Goal: Use online tool/utility: Utilize a website feature to perform a specific function

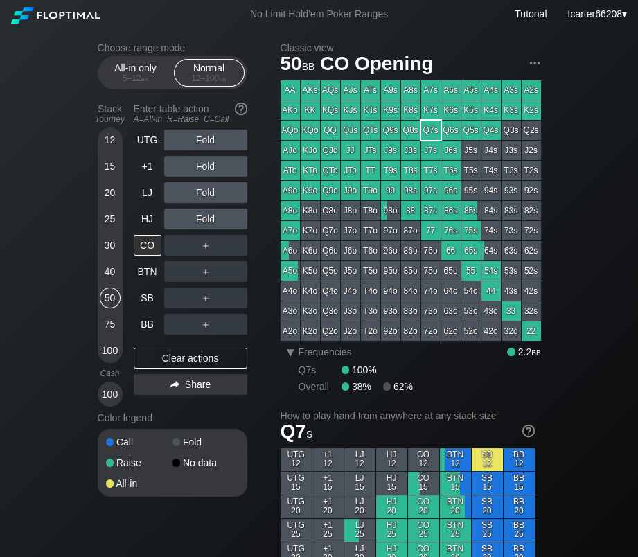
drag, startPoint x: 155, startPoint y: 325, endPoint x: 172, endPoint y: 317, distance: 18.6
click at [155, 325] on div "BB" at bounding box center [148, 324] width 28 height 21
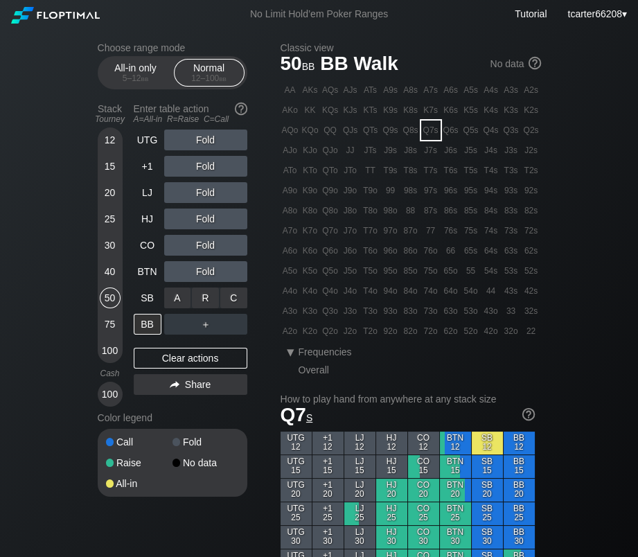
click at [236, 308] on div "C ✕" at bounding box center [233, 297] width 27 height 21
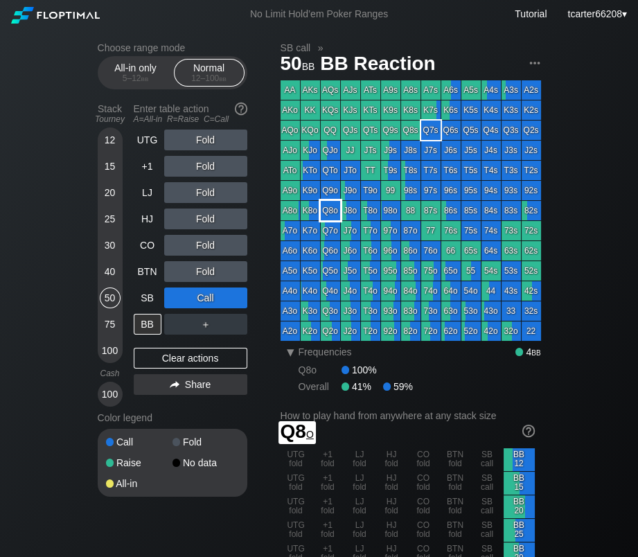
click at [333, 210] on div "Q8o" at bounding box center [330, 210] width 19 height 19
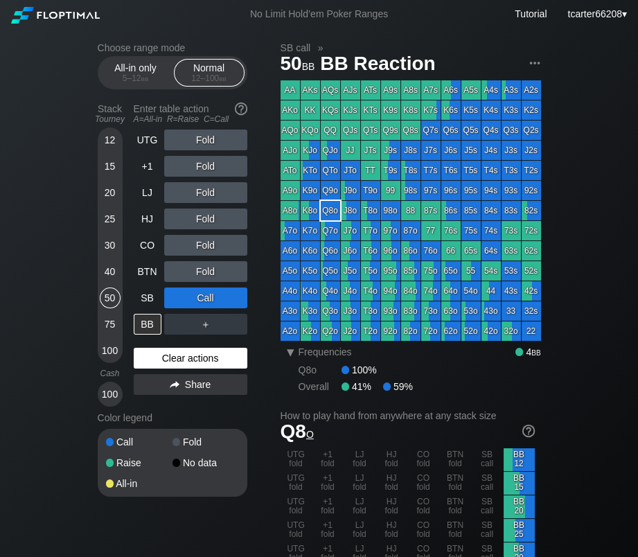
click at [165, 368] on div "Clear actions" at bounding box center [191, 358] width 114 height 21
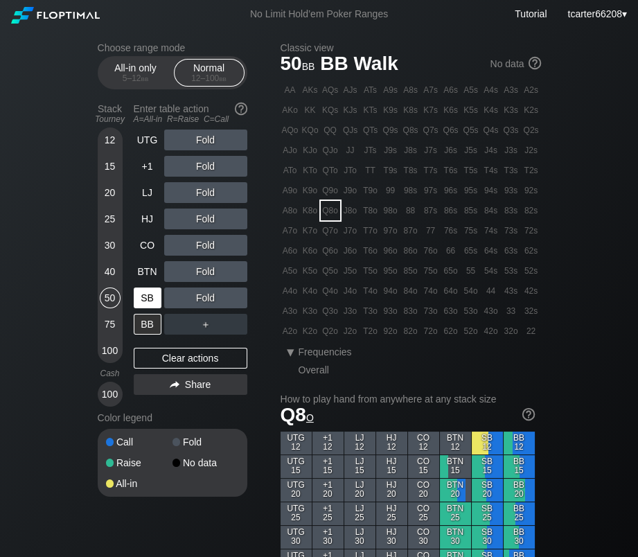
click at [140, 298] on div "SB" at bounding box center [148, 297] width 28 height 21
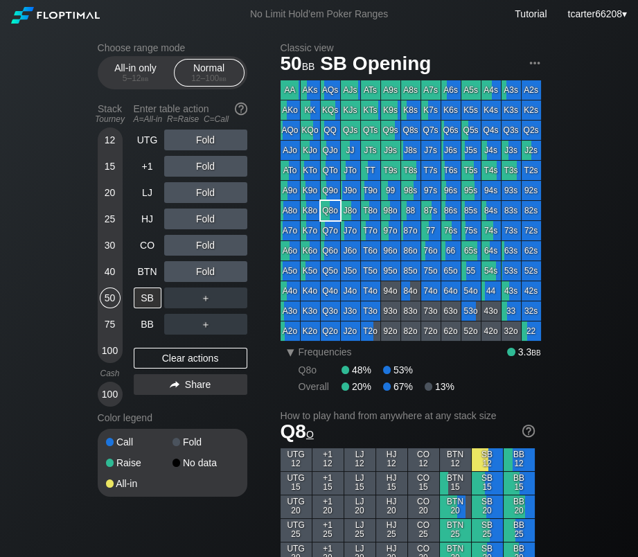
click at [346, 165] on div "JTo" at bounding box center [350, 170] width 19 height 19
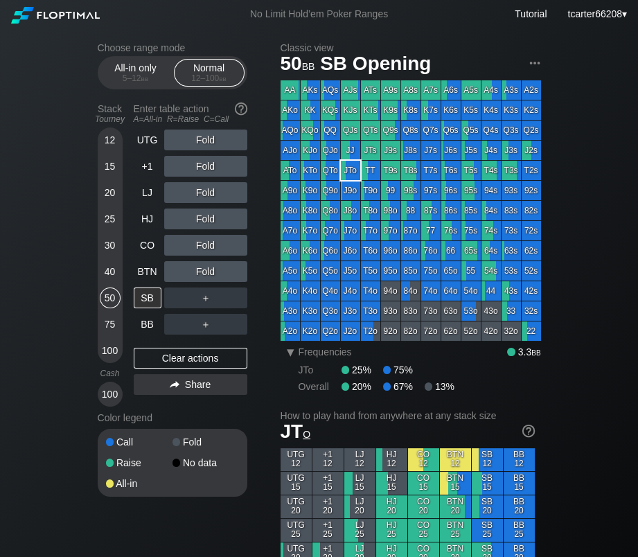
click at [230, 298] on div "＋" at bounding box center [205, 297] width 83 height 21
click at [235, 300] on div "C ✕" at bounding box center [233, 297] width 27 height 21
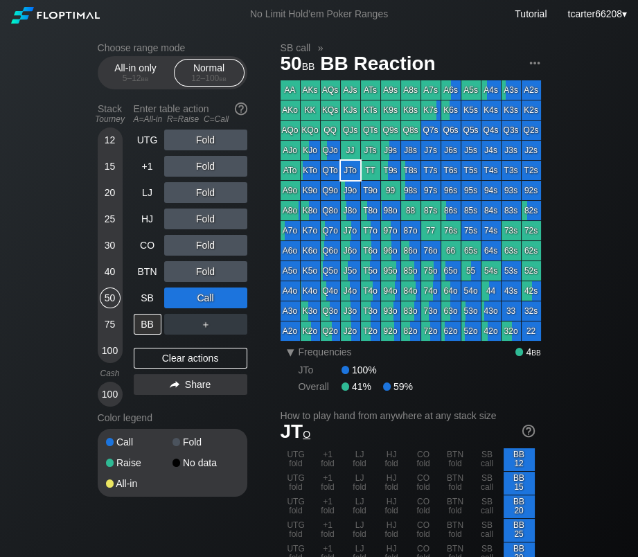
drag, startPoint x: 227, startPoint y: 359, endPoint x: 177, endPoint y: 331, distance: 57.0
click at [227, 359] on div "Clear actions" at bounding box center [191, 358] width 114 height 21
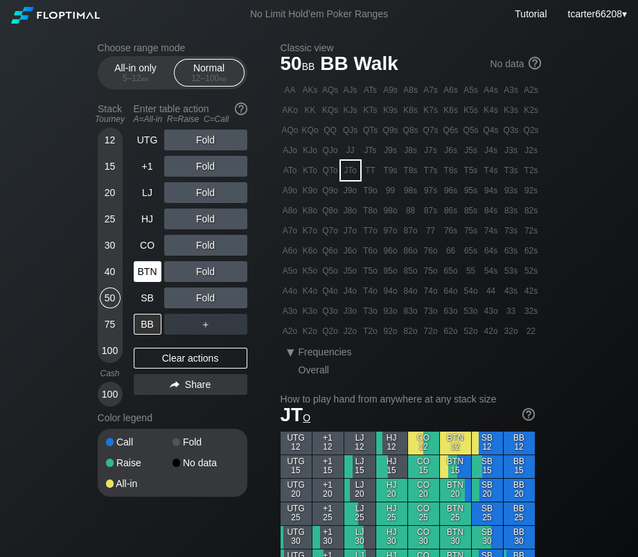
click at [161, 269] on div "BTN" at bounding box center [148, 271] width 28 height 21
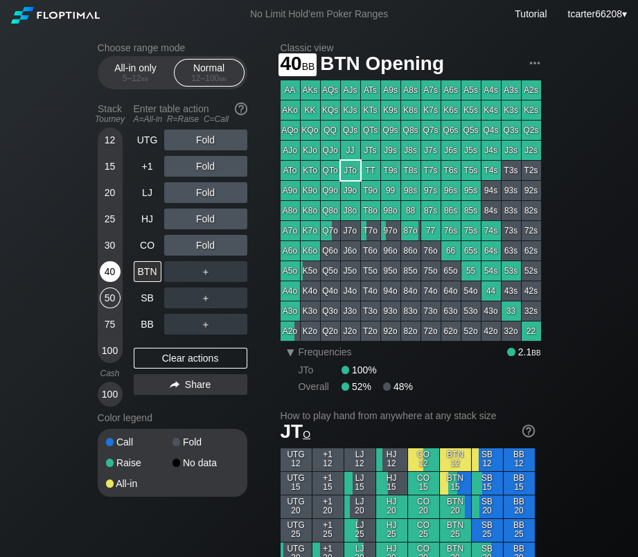
click at [106, 265] on div "40" at bounding box center [110, 271] width 21 height 21
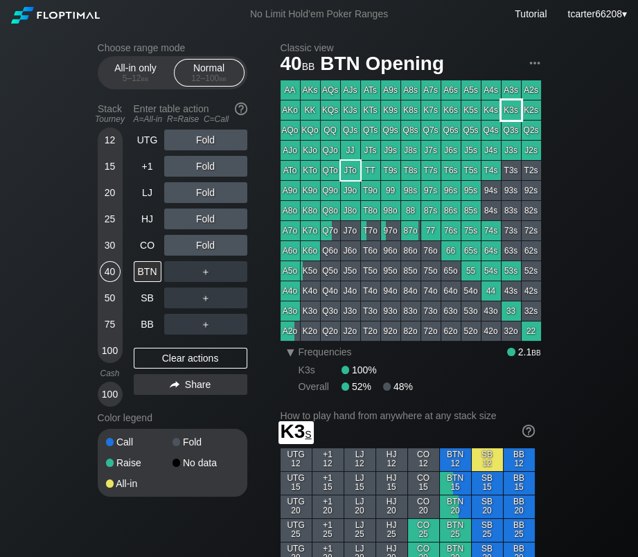
click at [505, 114] on div "K3s" at bounding box center [510, 109] width 19 height 19
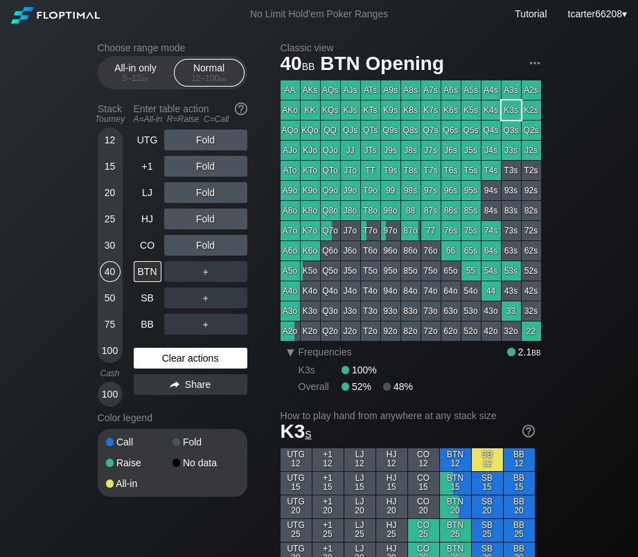
click at [154, 355] on div "Clear actions" at bounding box center [191, 358] width 114 height 21
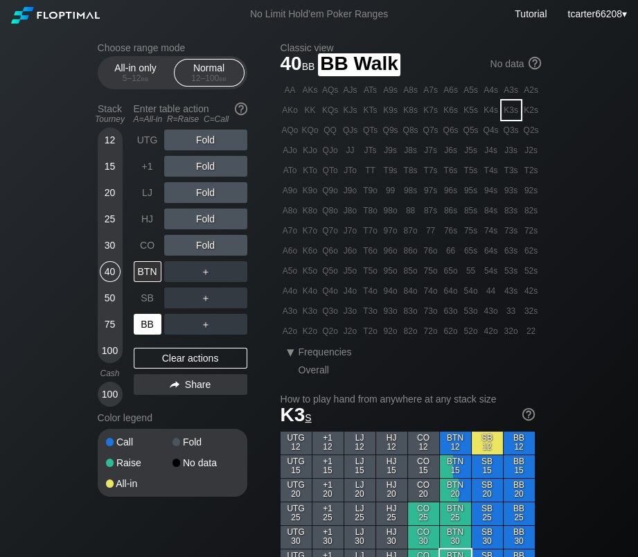
click at [150, 323] on div "BB" at bounding box center [148, 324] width 28 height 21
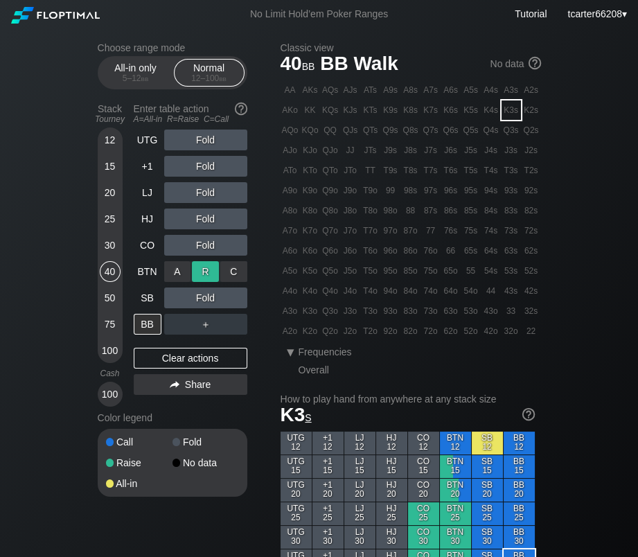
click at [201, 272] on div "R ✕" at bounding box center [205, 271] width 27 height 21
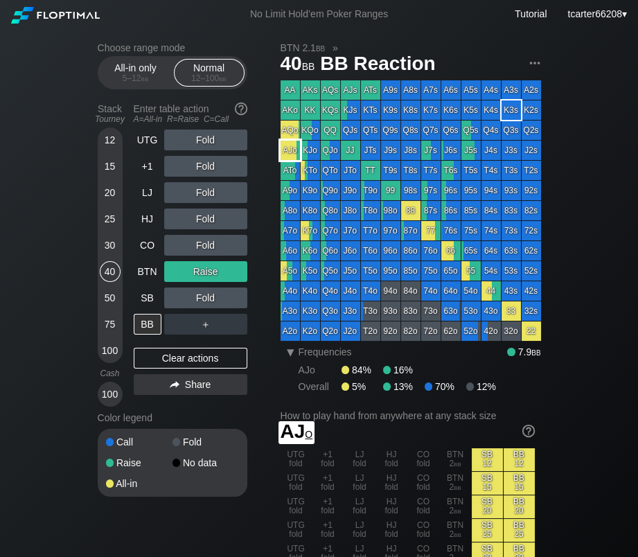
click at [297, 145] on div "AJo" at bounding box center [289, 150] width 19 height 19
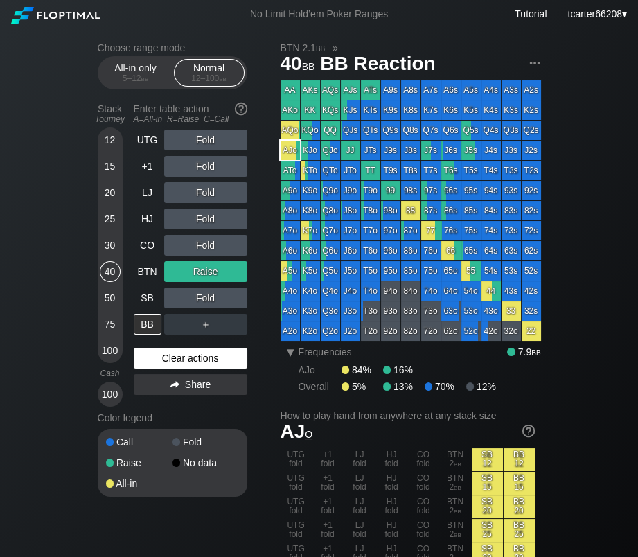
drag, startPoint x: 217, startPoint y: 358, endPoint x: 163, endPoint y: 302, distance: 77.9
click at [217, 358] on div "Clear actions" at bounding box center [191, 358] width 114 height 21
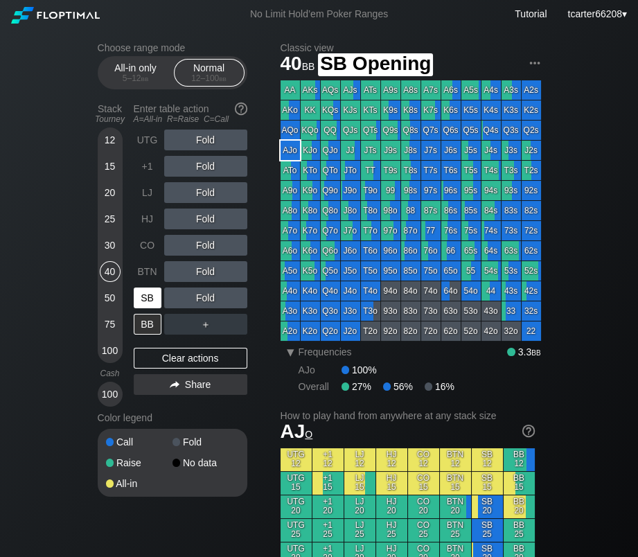
click at [145, 299] on div "SB" at bounding box center [148, 297] width 28 height 21
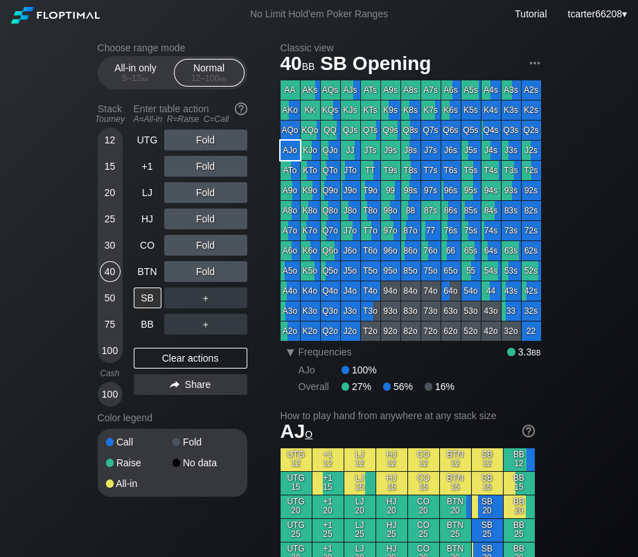
click at [204, 272] on div "Fold" at bounding box center [205, 271] width 83 height 21
click at [204, 272] on div "R ✕" at bounding box center [205, 271] width 27 height 21
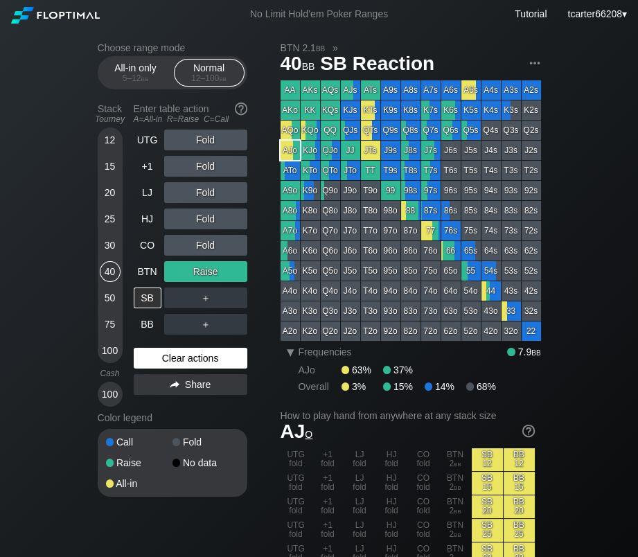
click at [198, 357] on div "Clear actions" at bounding box center [191, 358] width 114 height 21
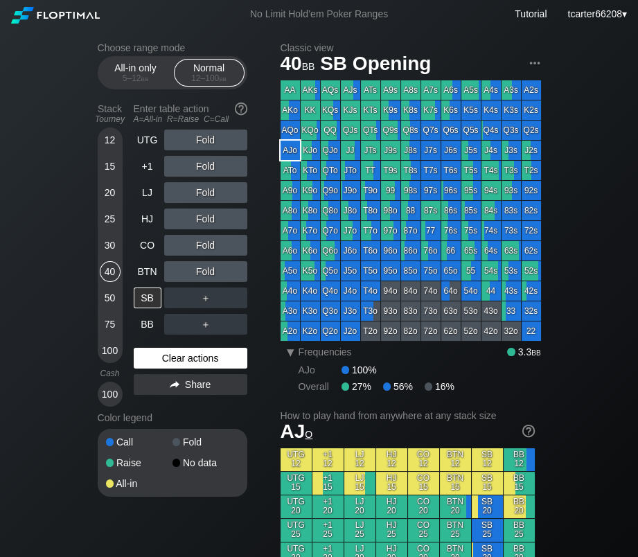
click at [172, 368] on div "Clear actions" at bounding box center [191, 358] width 114 height 21
click at [330, 153] on div "QJo" at bounding box center [330, 150] width 19 height 19
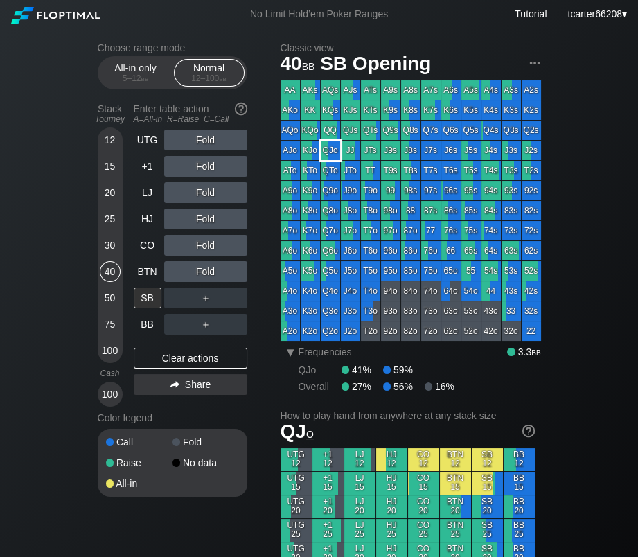
click at [330, 153] on div "QJo" at bounding box center [330, 150] width 19 height 19
click at [204, 360] on div "Clear actions" at bounding box center [191, 358] width 114 height 21
click at [151, 320] on div "BB" at bounding box center [148, 324] width 28 height 21
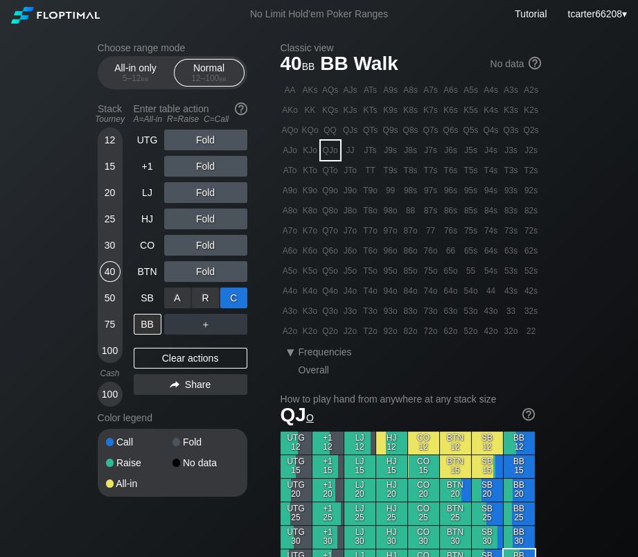
click at [240, 295] on div "C ✕" at bounding box center [233, 297] width 27 height 21
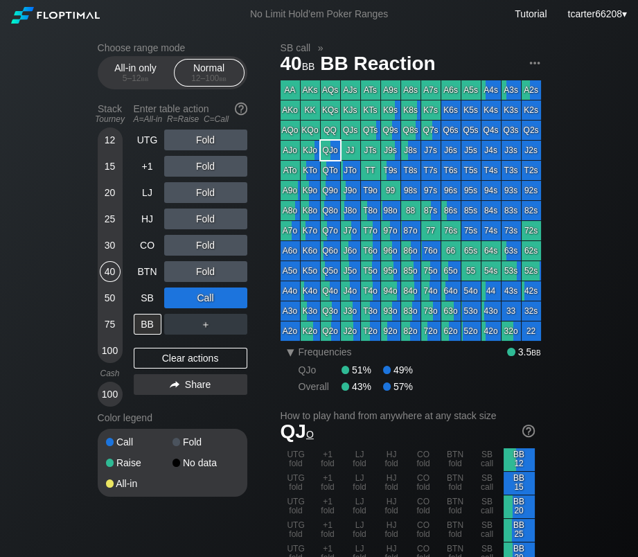
click at [210, 298] on div "Call" at bounding box center [205, 297] width 83 height 21
click at [201, 301] on div "R ✕" at bounding box center [205, 297] width 27 height 21
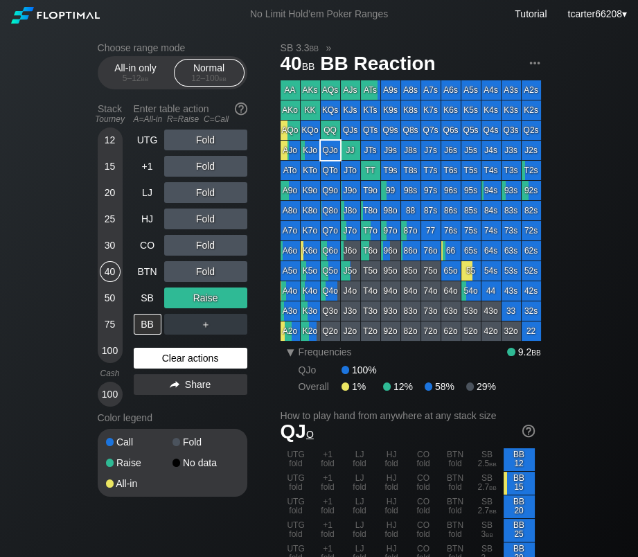
click at [223, 355] on div "Clear actions" at bounding box center [191, 358] width 114 height 21
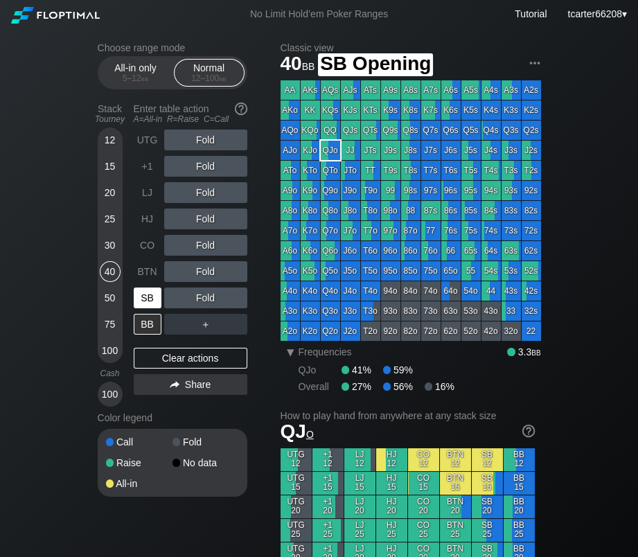
click at [141, 296] on div "SB" at bounding box center [148, 297] width 28 height 21
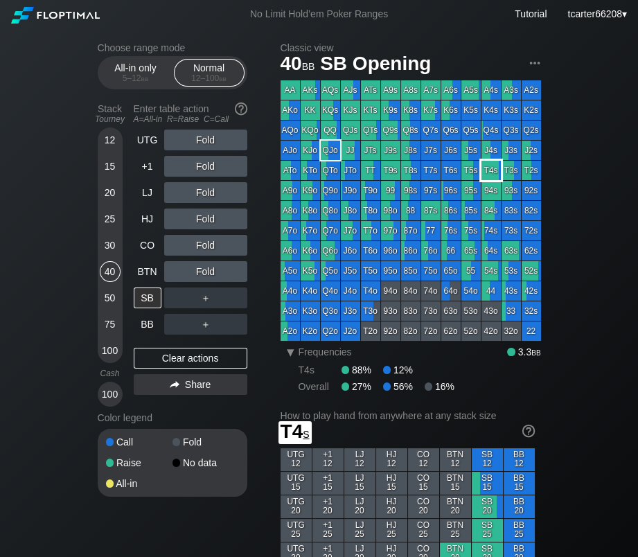
click at [490, 168] on div "T4s" at bounding box center [490, 170] width 19 height 19
click at [152, 276] on div "BTN" at bounding box center [148, 271] width 28 height 21
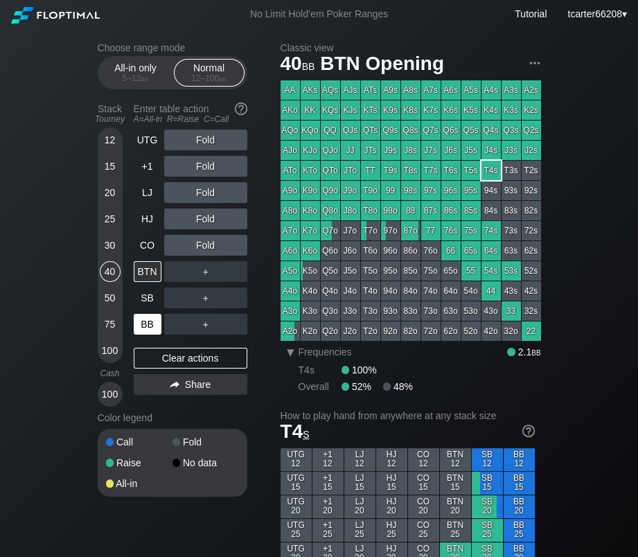
click at [141, 325] on div "BB" at bounding box center [148, 324] width 28 height 21
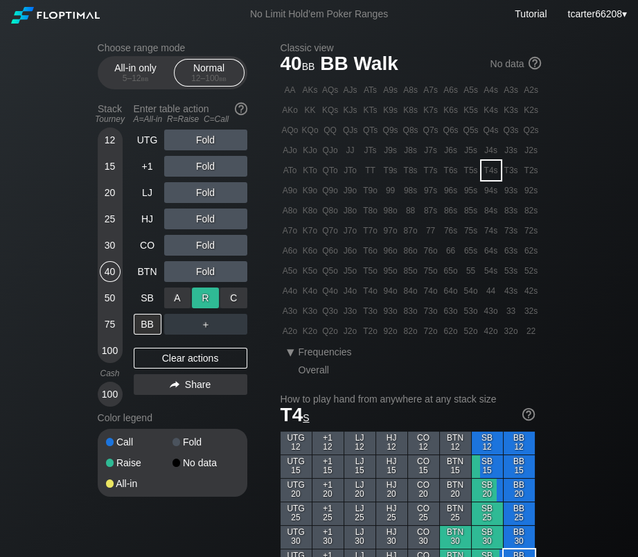
click at [203, 303] on div "R ✕" at bounding box center [205, 297] width 27 height 21
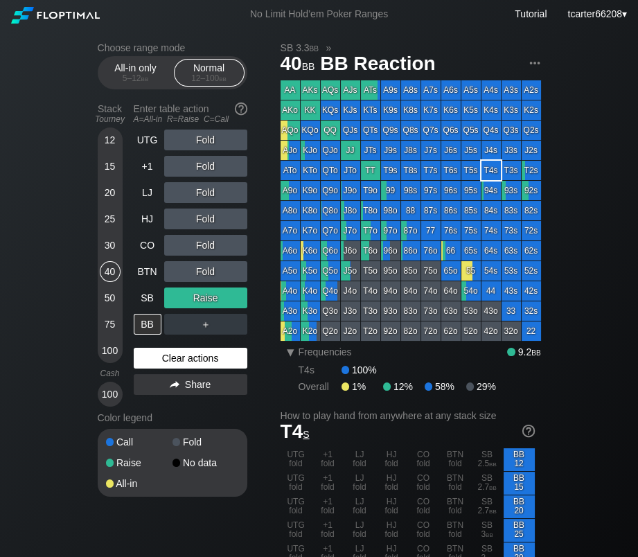
click at [181, 364] on div "Clear actions" at bounding box center [191, 358] width 114 height 21
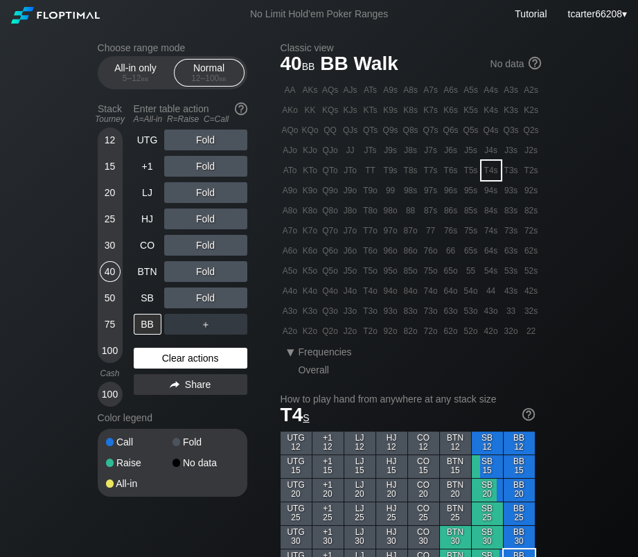
click at [177, 357] on div "Clear actions" at bounding box center [191, 358] width 114 height 21
click at [194, 371] on div "UTG Fold +1 Fold LJ Fold HJ Fold CO Fold BTN Fold SB Fold BB ＋ Clear actions Sh…" at bounding box center [191, 267] width 114 height 277
click at [192, 363] on div "Clear actions" at bounding box center [191, 358] width 114 height 21
click at [147, 305] on div "SB" at bounding box center [148, 297] width 28 height 21
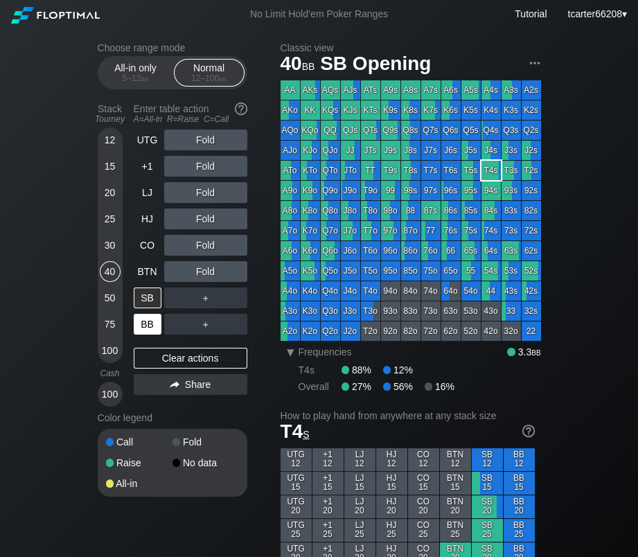
click at [156, 321] on div "BB" at bounding box center [148, 324] width 28 height 21
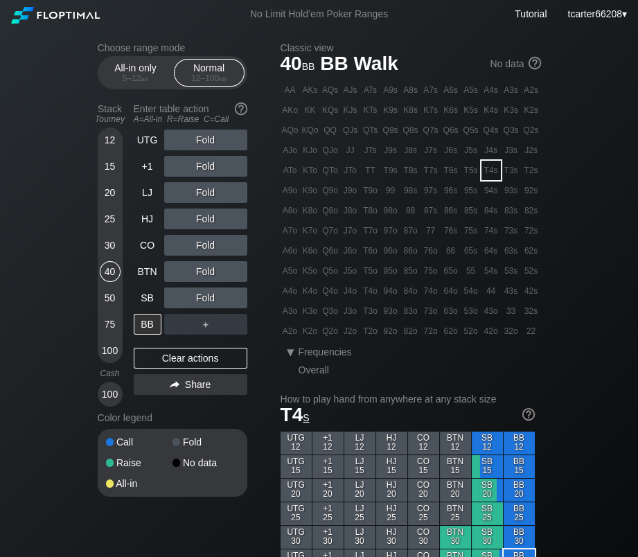
click at [210, 271] on div "Fold" at bounding box center [205, 271] width 83 height 21
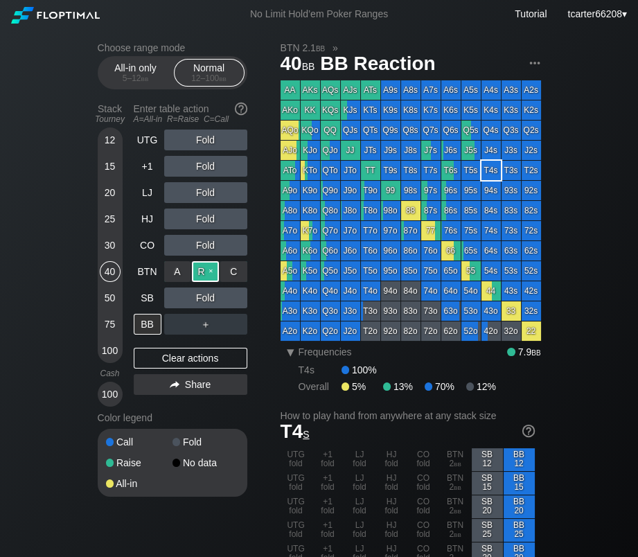
click at [207, 275] on div "R ✕" at bounding box center [205, 271] width 27 height 21
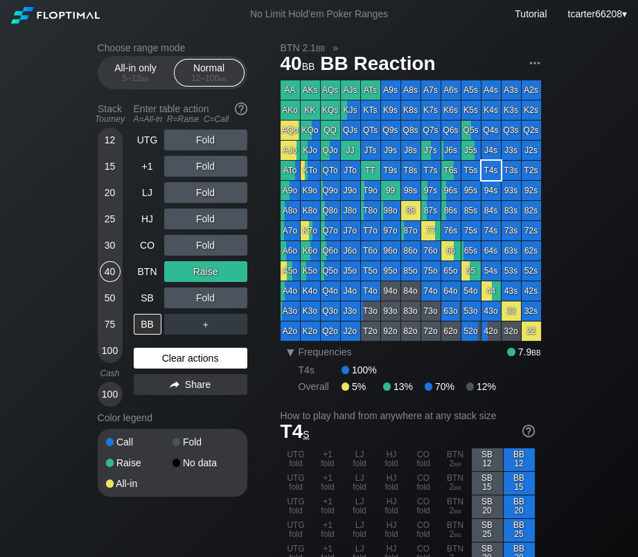
click at [174, 355] on div "Clear actions" at bounding box center [191, 358] width 114 height 21
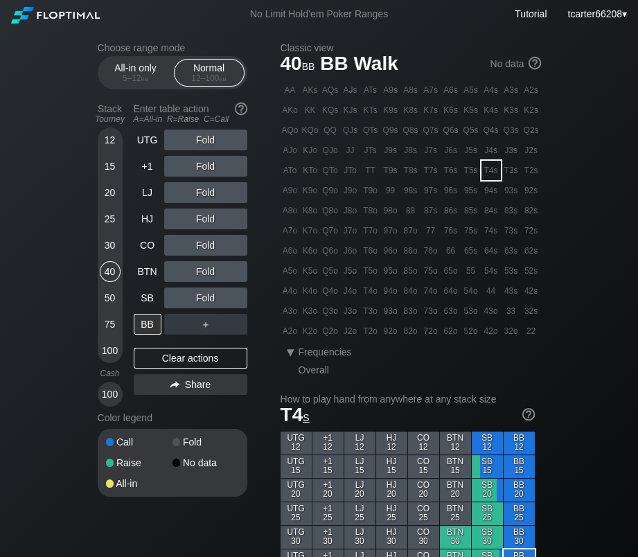
click at [104, 247] on div "30" at bounding box center [110, 245] width 21 height 21
click at [213, 278] on div "A ✕ R ✕ C ✕ Fold" at bounding box center [205, 271] width 83 height 21
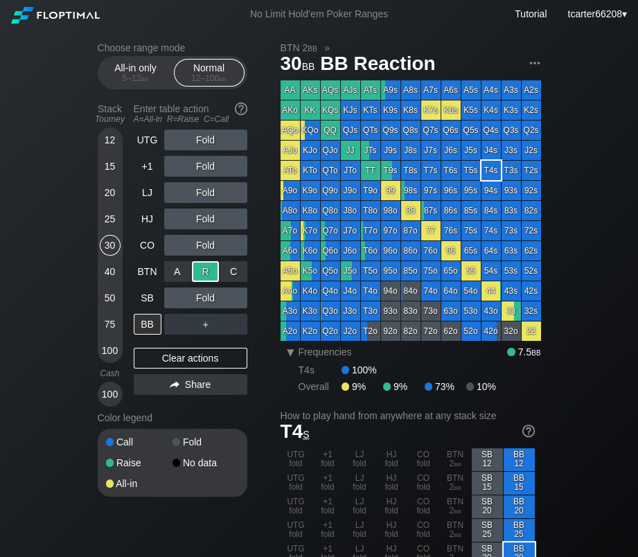
click at [213, 278] on div "R ✕" at bounding box center [205, 271] width 27 height 21
click at [213, 279] on div "R ✕" at bounding box center [205, 271] width 27 height 21
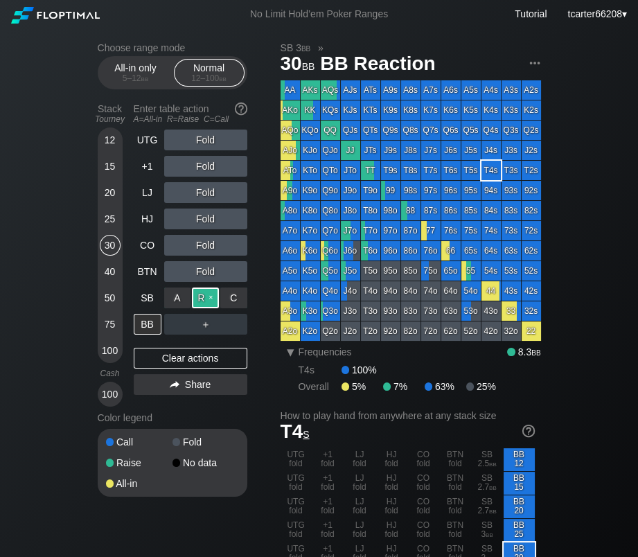
click at [215, 303] on div "R ✕" at bounding box center [205, 297] width 27 height 21
click at [200, 296] on div "R ✕" at bounding box center [205, 297] width 27 height 21
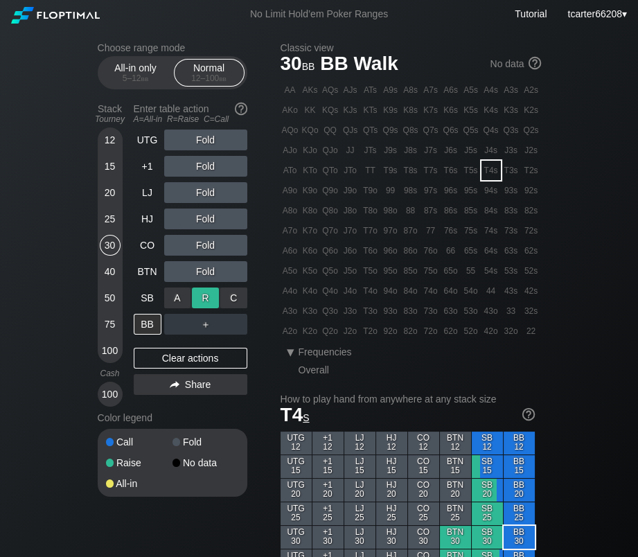
click at [200, 298] on div "R ✕" at bounding box center [205, 297] width 27 height 21
click at [208, 306] on div "R ✕" at bounding box center [205, 297] width 27 height 21
click at [223, 301] on div "C ✕" at bounding box center [233, 297] width 27 height 21
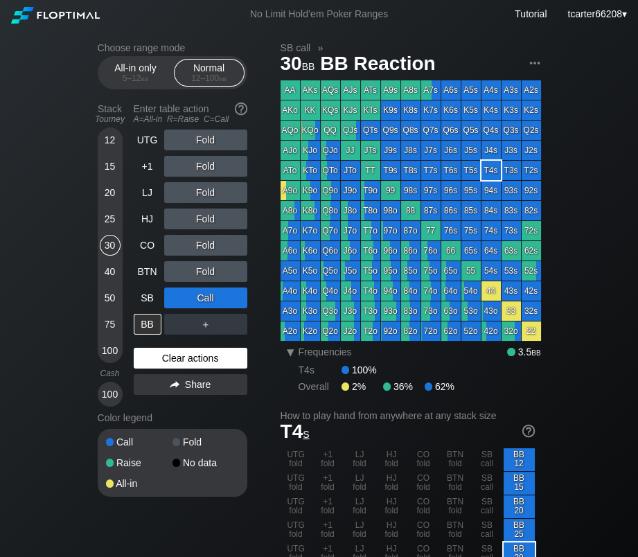
click at [187, 362] on div "Clear actions" at bounding box center [191, 358] width 114 height 21
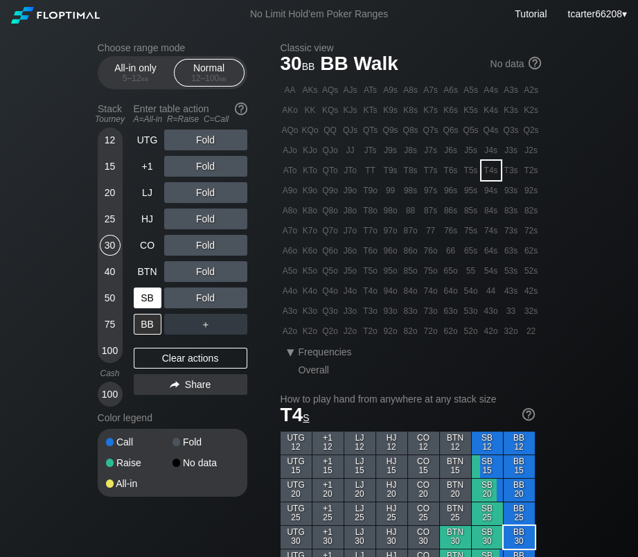
click at [139, 301] on div "SB" at bounding box center [148, 297] width 28 height 21
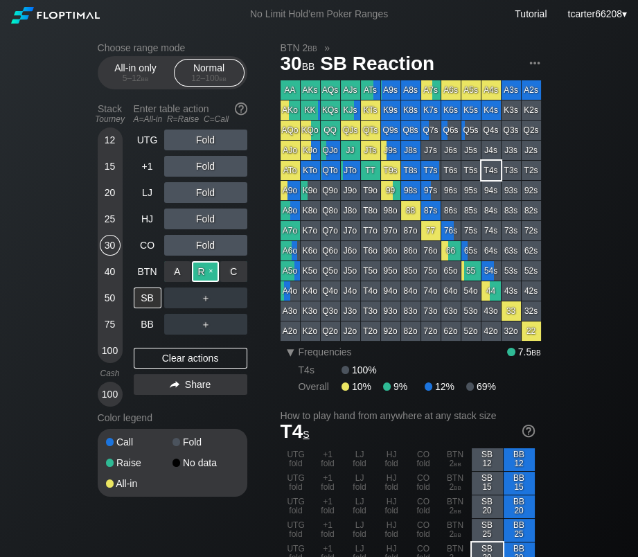
click at [205, 274] on div "R ✕" at bounding box center [205, 271] width 27 height 21
click at [310, 131] on div "KQo" at bounding box center [310, 129] width 19 height 19
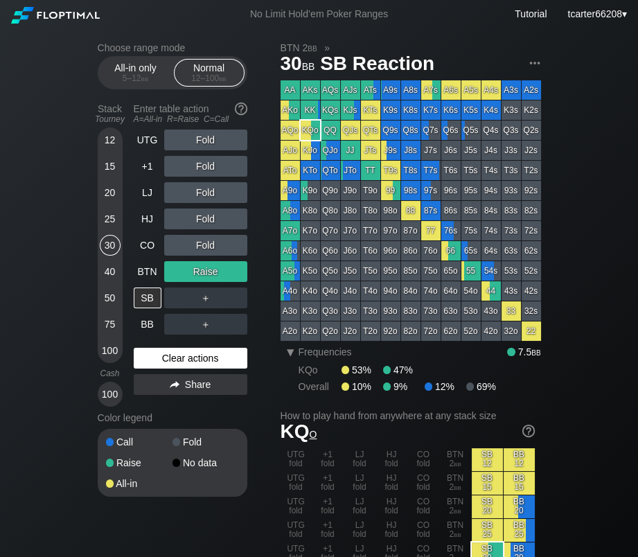
click at [167, 363] on div "Clear actions" at bounding box center [191, 358] width 114 height 21
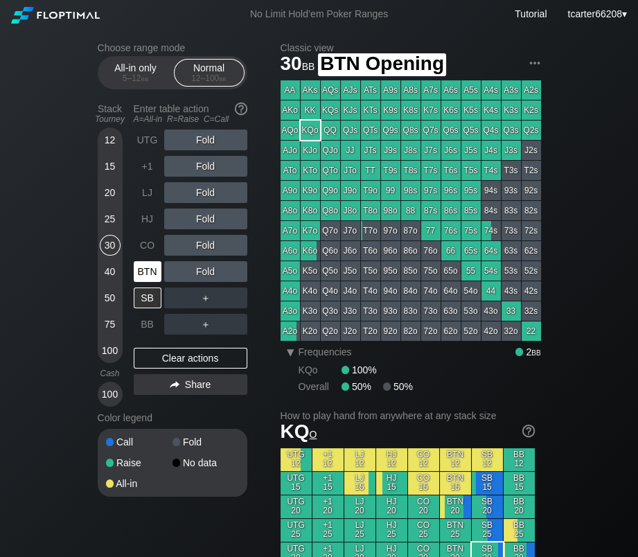
click at [158, 276] on div "BTN" at bounding box center [148, 271] width 28 height 21
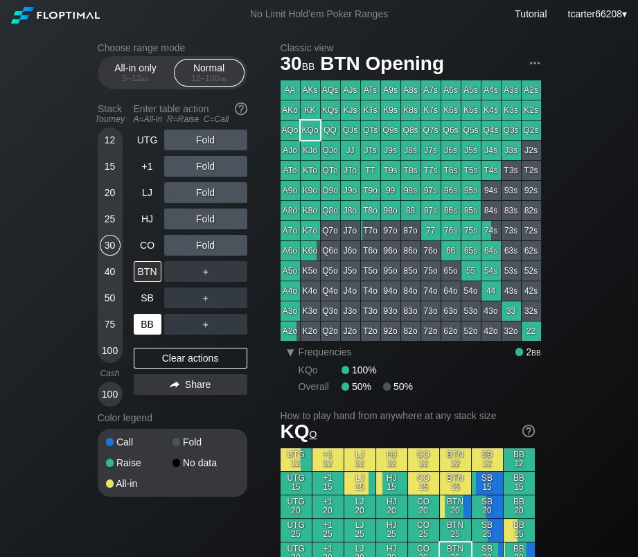
click at [144, 329] on div "BB" at bounding box center [148, 324] width 28 height 21
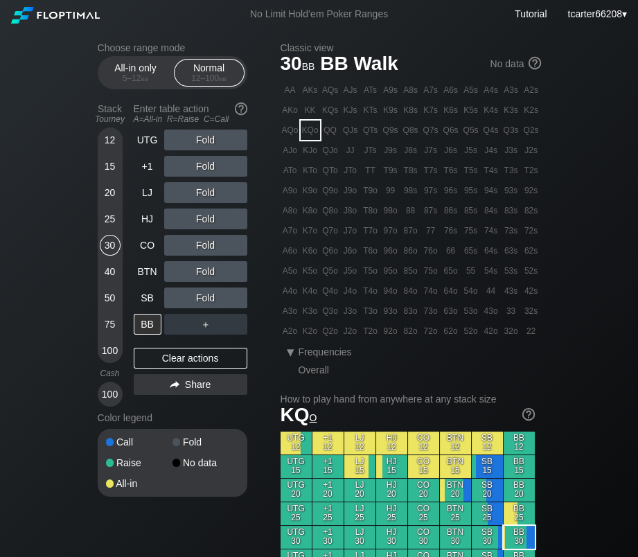
click at [210, 301] on div "Fold" at bounding box center [205, 297] width 83 height 21
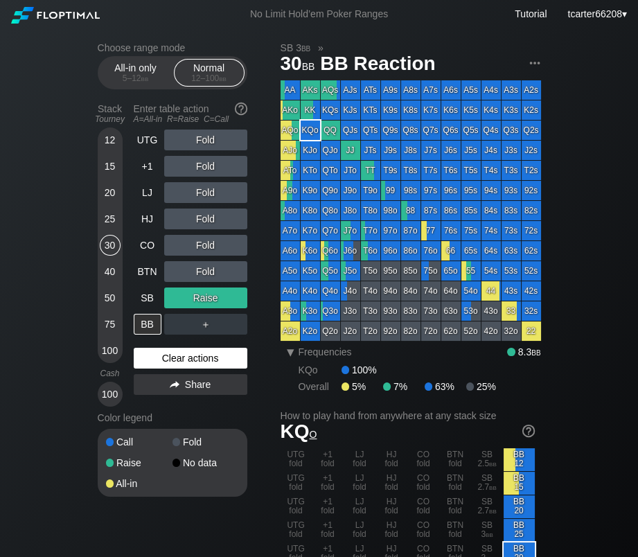
click at [206, 360] on div "Clear actions" at bounding box center [191, 358] width 114 height 21
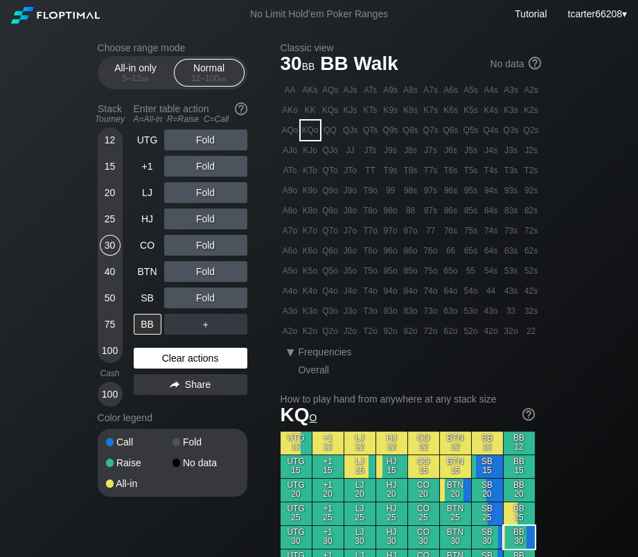
click at [206, 355] on div "Clear actions" at bounding box center [191, 358] width 114 height 21
click at [173, 357] on div "Clear actions" at bounding box center [191, 358] width 114 height 21
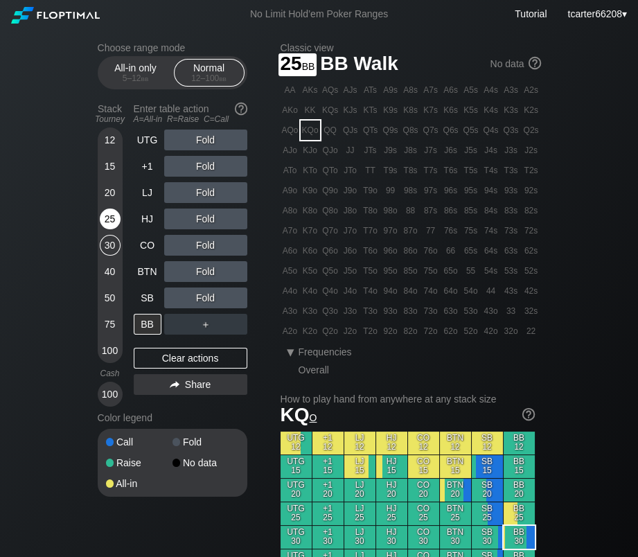
click at [111, 220] on div "25" at bounding box center [110, 218] width 21 height 21
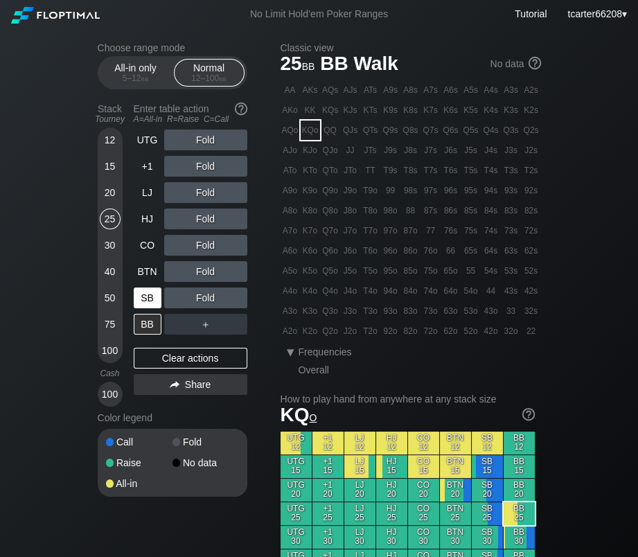
click at [136, 301] on div "SB" at bounding box center [148, 297] width 28 height 21
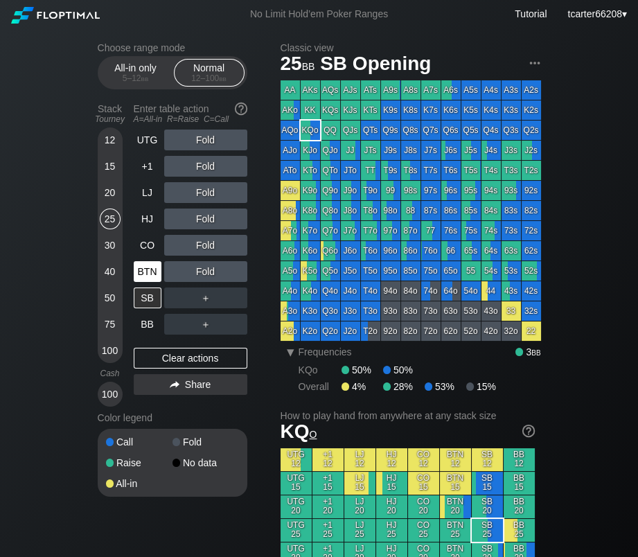
click at [144, 267] on div "BTN" at bounding box center [148, 271] width 28 height 21
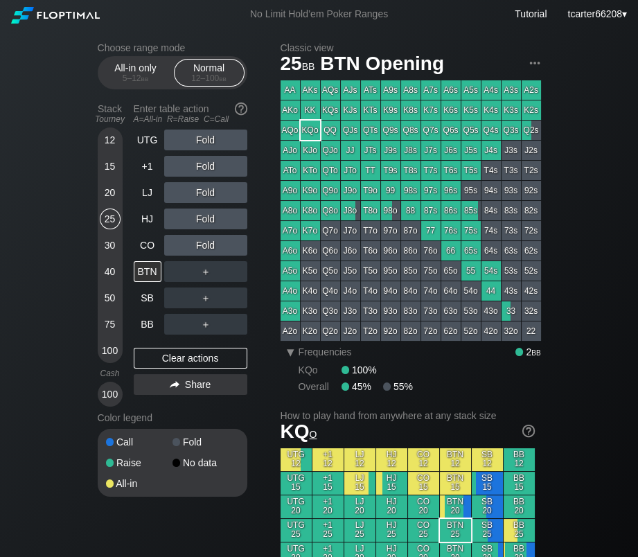
drag, startPoint x: 112, startPoint y: 188, endPoint x: 123, endPoint y: 236, distance: 49.7
click at [112, 188] on div "20" at bounding box center [110, 192] width 21 height 21
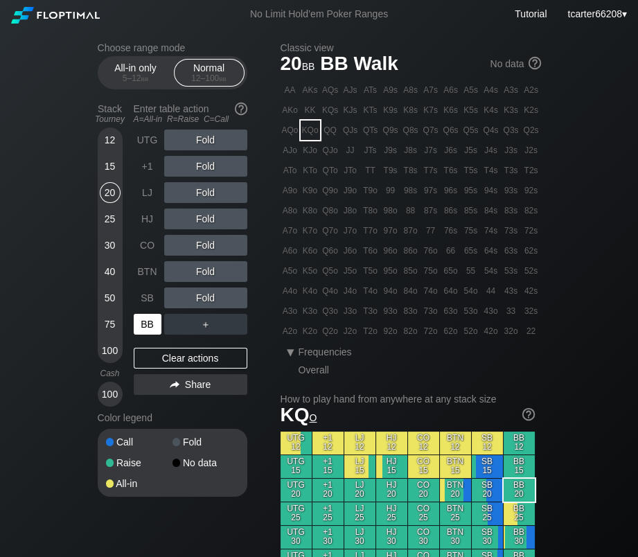
click at [149, 325] on div "BB" at bounding box center [148, 324] width 28 height 21
click at [201, 272] on div "R ✕" at bounding box center [205, 271] width 27 height 21
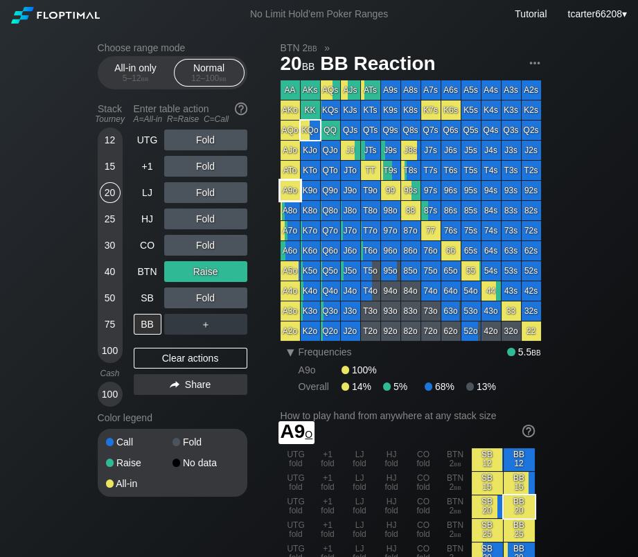
click at [289, 205] on div "A8o" at bounding box center [289, 210] width 19 height 19
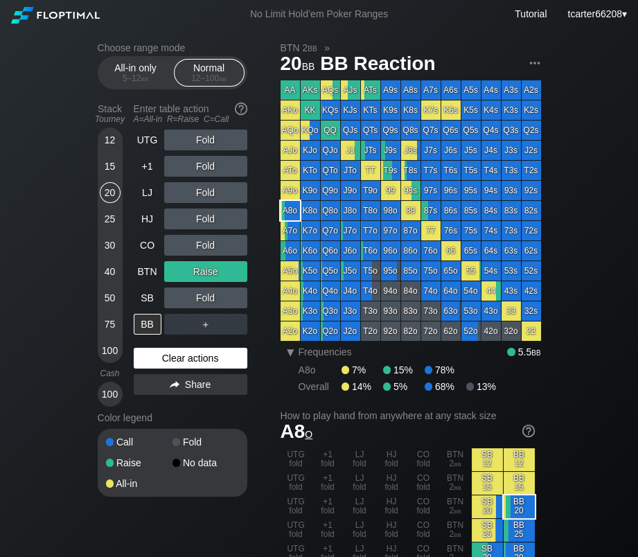
click at [232, 354] on div "Clear actions" at bounding box center [191, 358] width 114 height 21
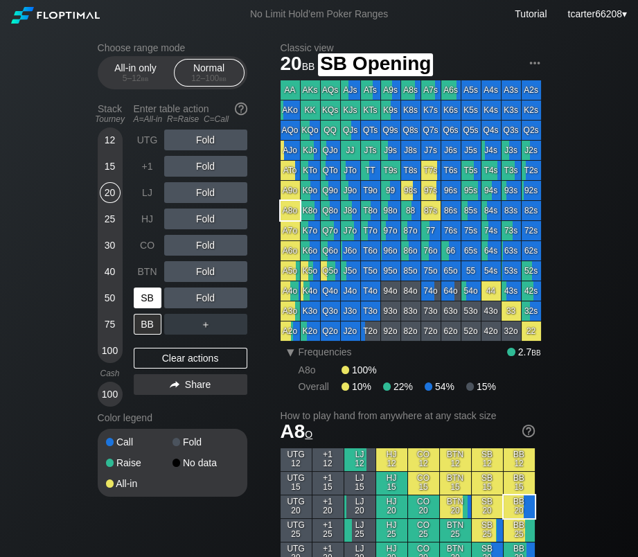
click at [157, 299] on div "SB" at bounding box center [148, 297] width 28 height 21
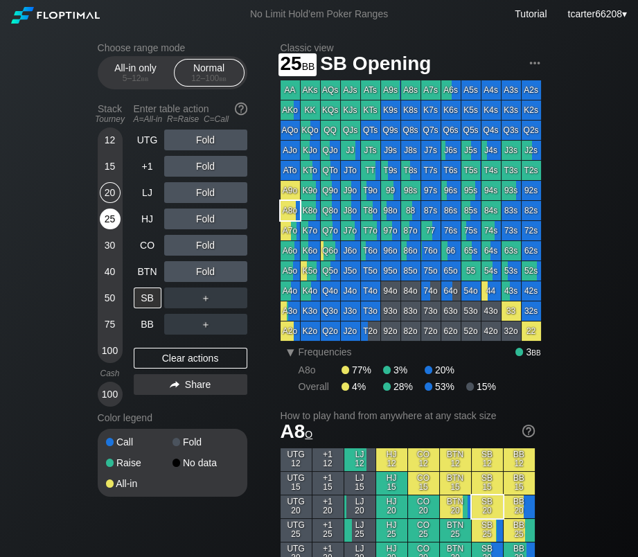
click at [109, 224] on div "25" at bounding box center [110, 218] width 21 height 21
click at [210, 276] on div "Fold" at bounding box center [205, 271] width 83 height 21
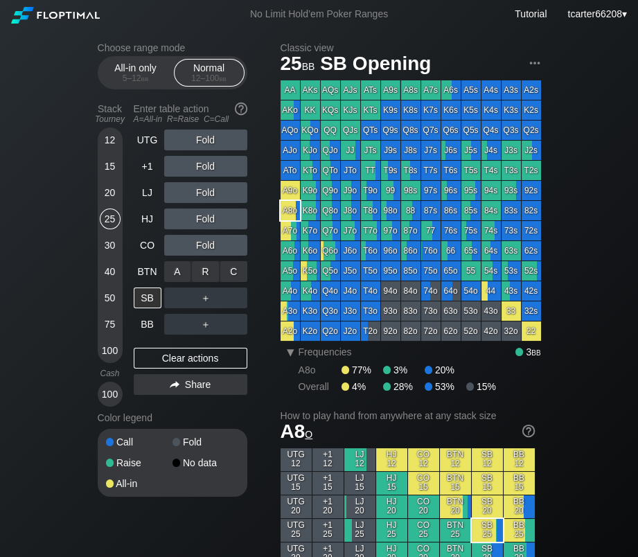
click at [210, 276] on div "R ✕" at bounding box center [205, 271] width 27 height 21
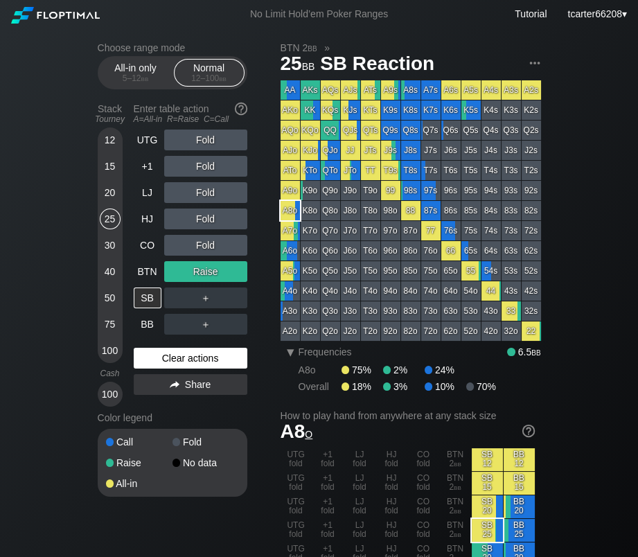
click at [210, 363] on div "Clear actions" at bounding box center [191, 358] width 114 height 21
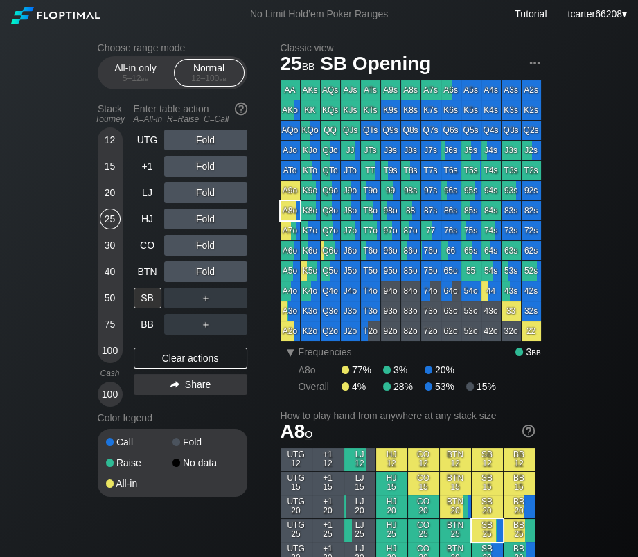
drag, startPoint x: 138, startPoint y: 319, endPoint x: 175, endPoint y: 309, distance: 38.0
click at [142, 320] on div "BB" at bounding box center [148, 324] width 28 height 21
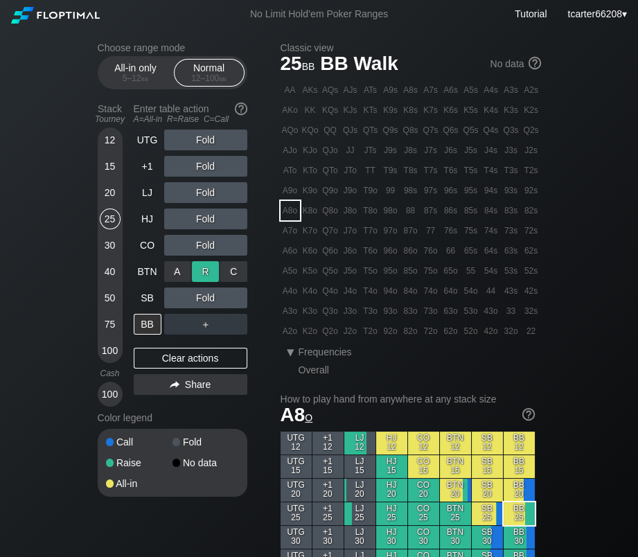
click at [197, 270] on div "R ✕" at bounding box center [205, 271] width 27 height 21
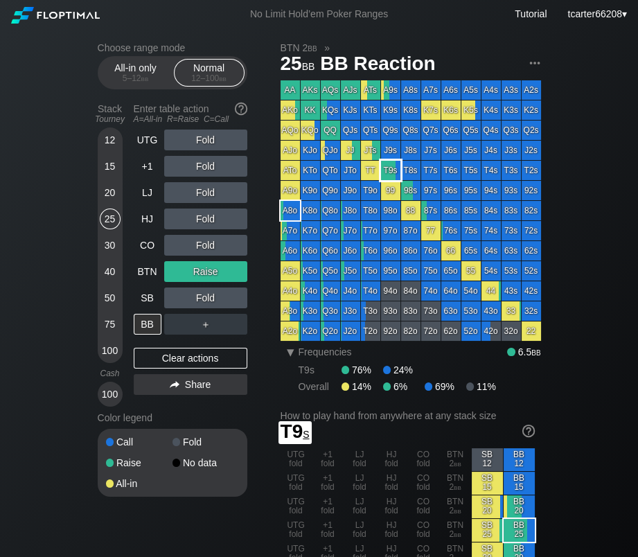
click at [395, 174] on div "T9s" at bounding box center [390, 170] width 19 height 19
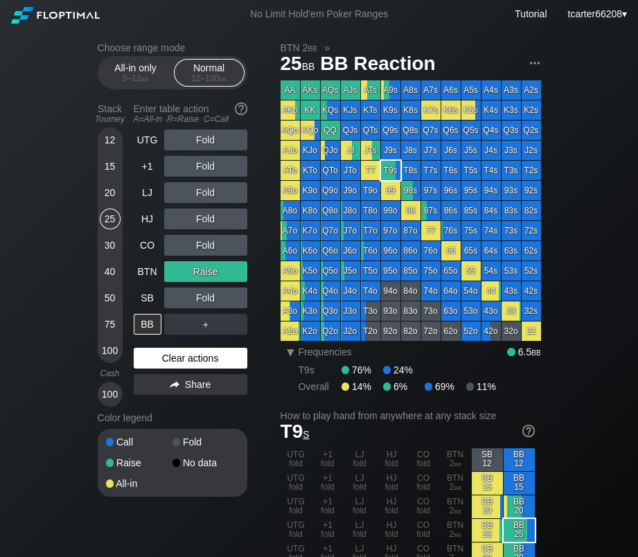
click at [181, 359] on div "Clear actions" at bounding box center [191, 358] width 114 height 21
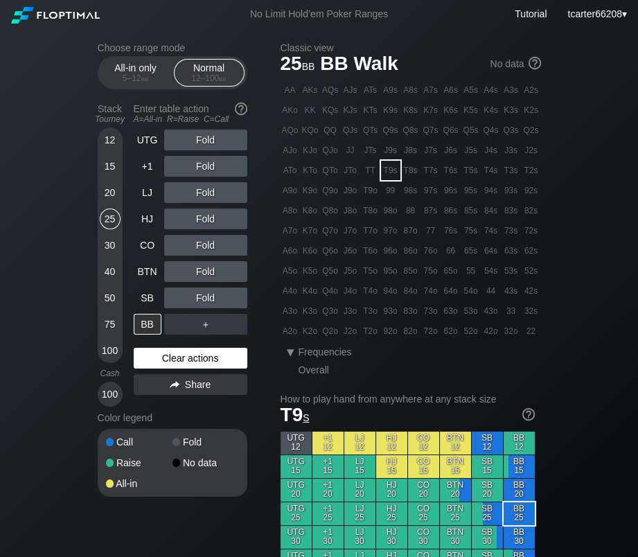
click at [194, 360] on div "Clear actions" at bounding box center [191, 358] width 114 height 21
click at [155, 301] on div "SB" at bounding box center [148, 297] width 28 height 21
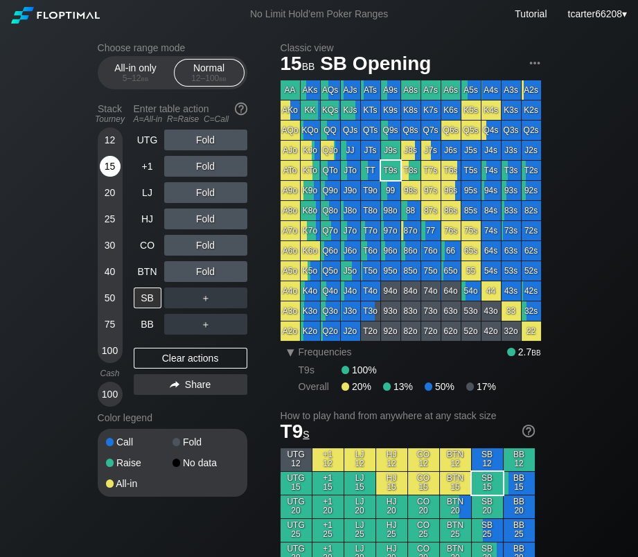
click at [105, 168] on div "15" at bounding box center [110, 166] width 21 height 21
click at [145, 319] on div "BB" at bounding box center [148, 324] width 28 height 21
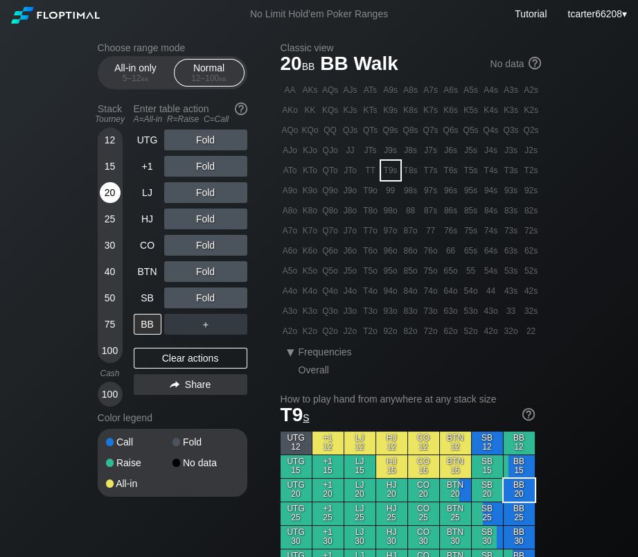
click at [110, 196] on div "20" at bounding box center [110, 192] width 21 height 21
click at [227, 303] on div "C ✕" at bounding box center [233, 297] width 27 height 21
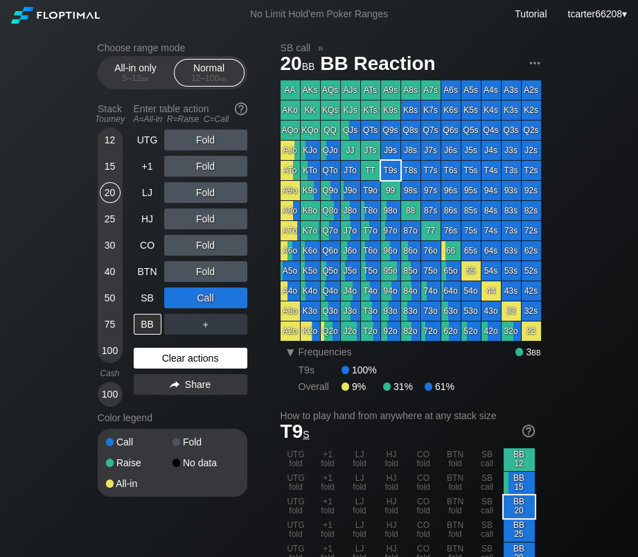
click at [166, 359] on div "Clear actions" at bounding box center [191, 358] width 114 height 21
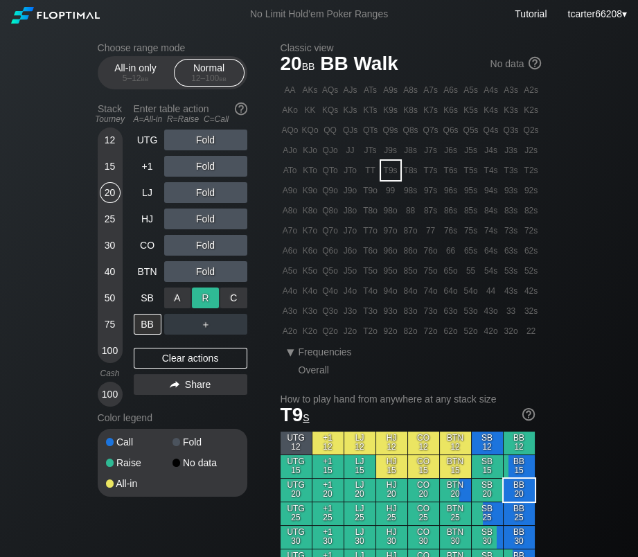
drag, startPoint x: 242, startPoint y: 297, endPoint x: 208, endPoint y: 298, distance: 34.6
click at [208, 298] on div "R ✕" at bounding box center [205, 297] width 27 height 21
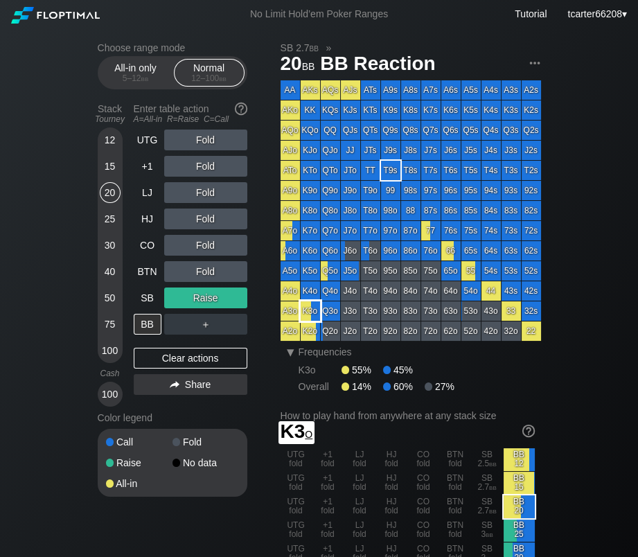
click at [299, 309] on div "A3o" at bounding box center [289, 310] width 19 height 19
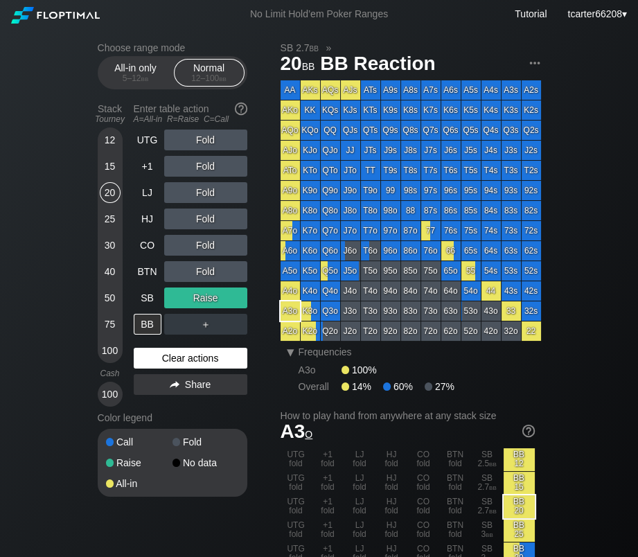
click at [176, 360] on div "Clear actions" at bounding box center [191, 358] width 114 height 21
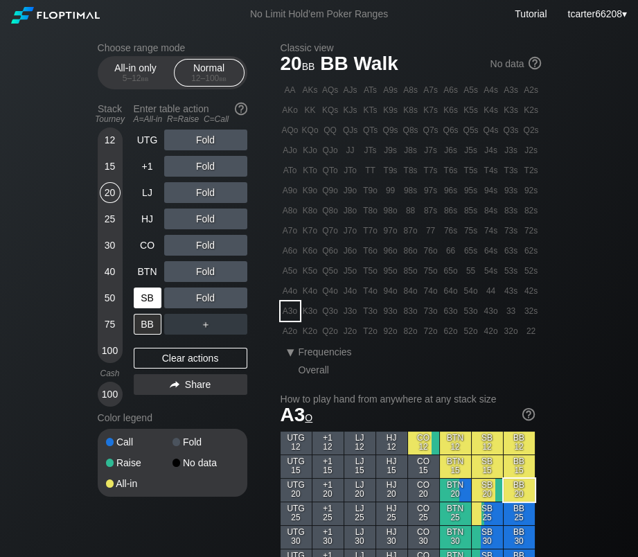
click at [141, 301] on div "SB" at bounding box center [148, 297] width 28 height 21
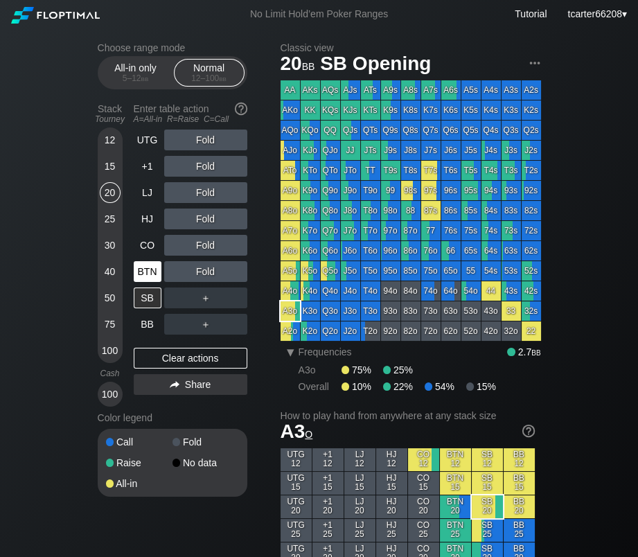
click at [135, 280] on div "BTN" at bounding box center [148, 271] width 28 height 21
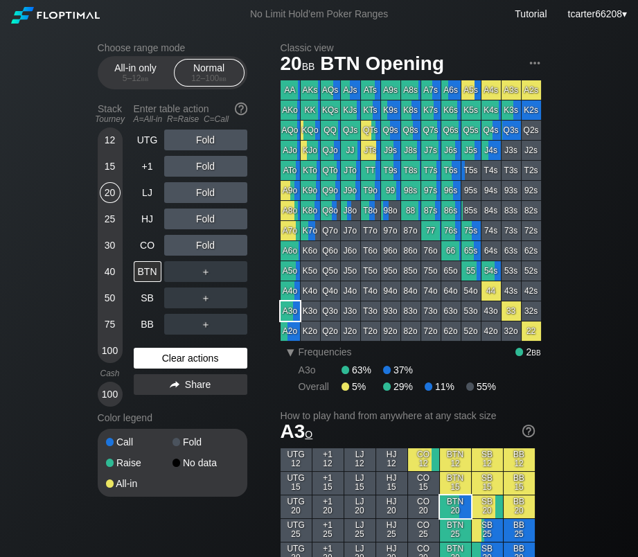
click at [190, 366] on div "Clear actions" at bounding box center [191, 358] width 114 height 21
click at [455, 248] on div "66" at bounding box center [450, 250] width 19 height 19
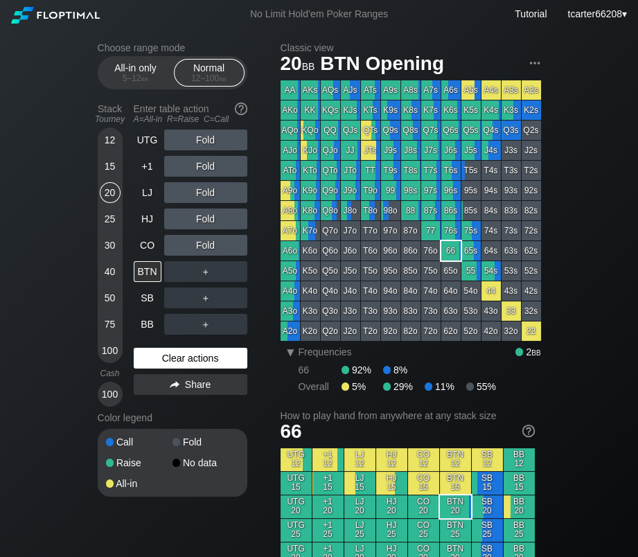
drag, startPoint x: 167, startPoint y: 366, endPoint x: 165, endPoint y: 334, distance: 31.9
click at [167, 366] on div "Clear actions" at bounding box center [191, 358] width 114 height 21
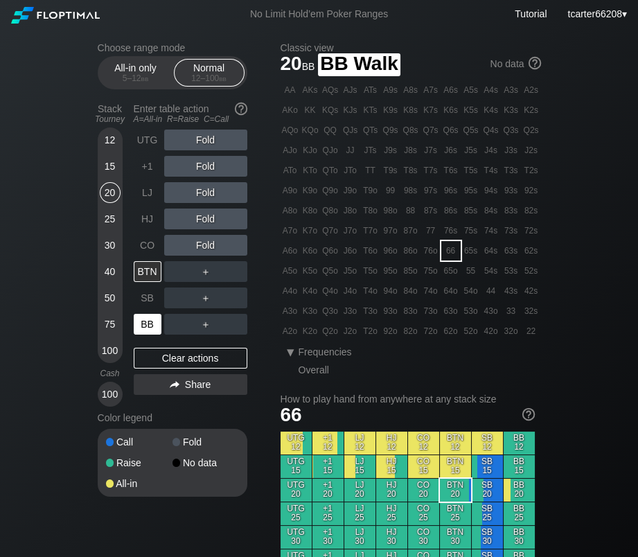
click at [146, 329] on div "BB" at bounding box center [148, 324] width 28 height 21
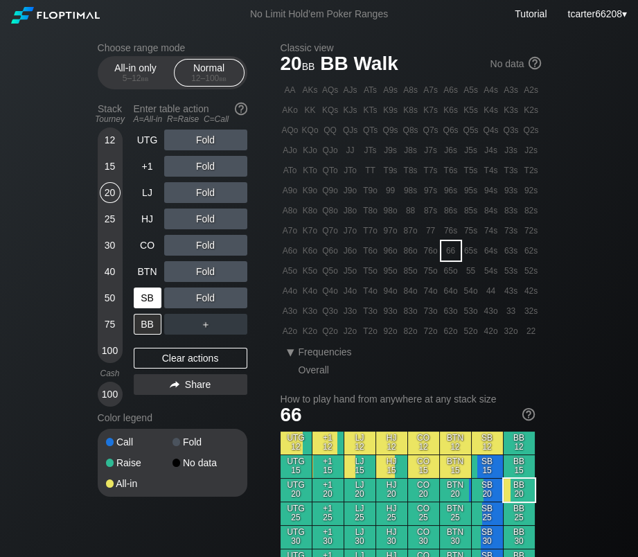
click at [150, 305] on div "SB" at bounding box center [148, 297] width 28 height 21
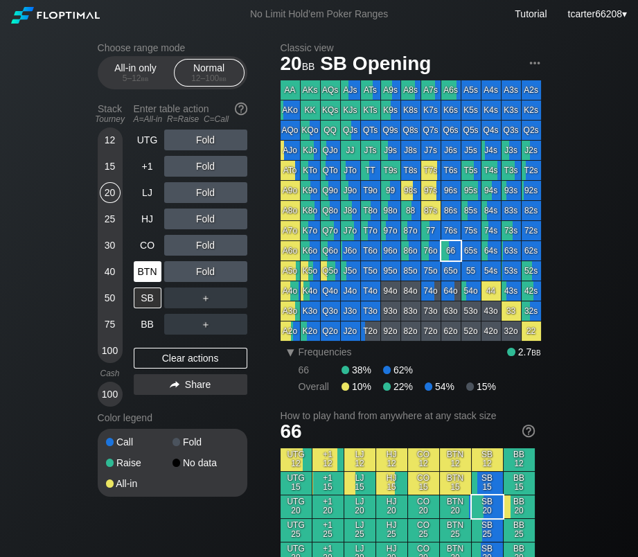
click at [151, 279] on div "BTN" at bounding box center [148, 271] width 28 height 21
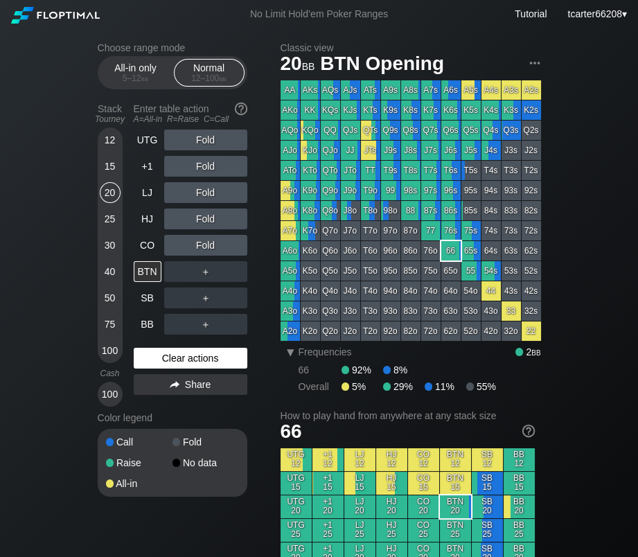
click at [165, 368] on div "Clear actions" at bounding box center [191, 358] width 114 height 21
click at [206, 267] on div "＋" at bounding box center [205, 271] width 83 height 21
click at [206, 276] on div "R ✕" at bounding box center [205, 271] width 27 height 21
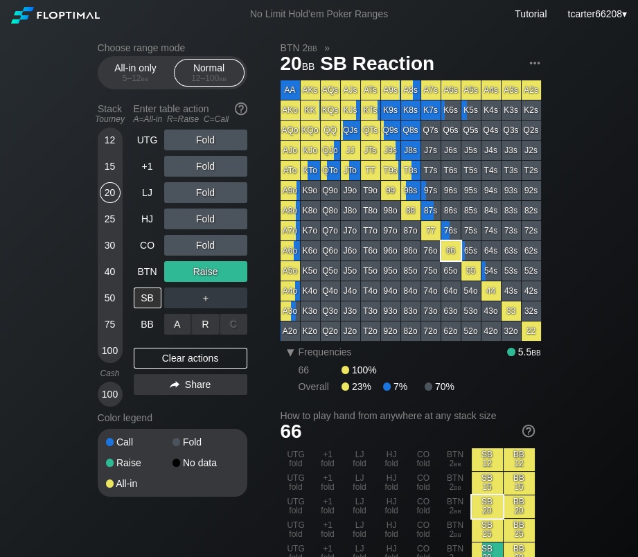
drag, startPoint x: 204, startPoint y: 325, endPoint x: 204, endPoint y: 336, distance: 11.1
click at [204, 334] on div "R ✕" at bounding box center [205, 324] width 27 height 21
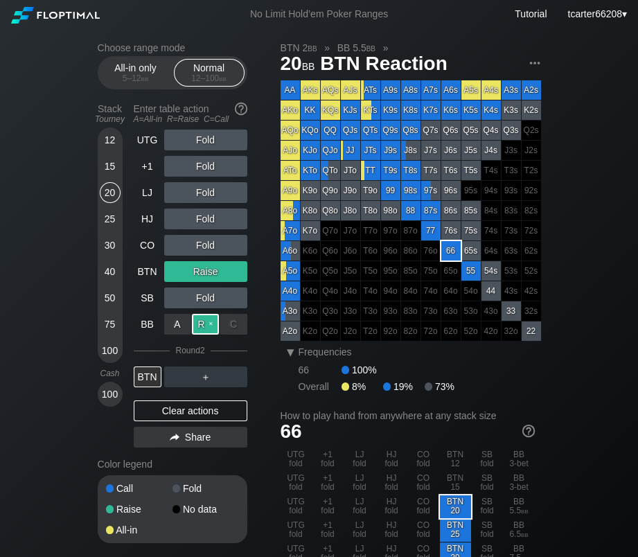
click at [206, 327] on div "R ✕" at bounding box center [205, 324] width 27 height 21
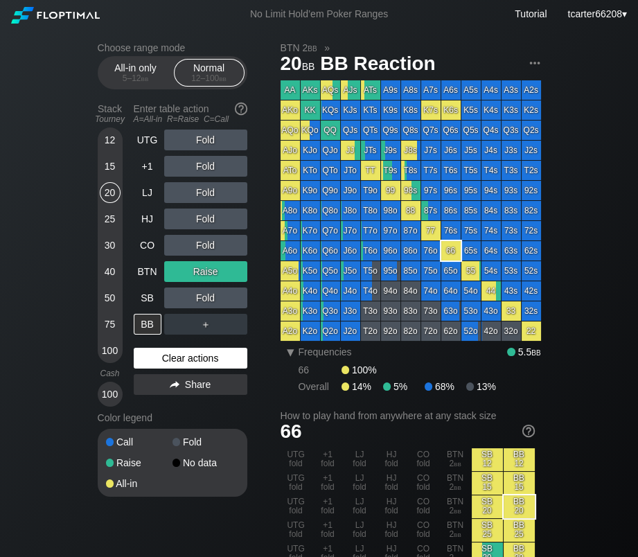
drag, startPoint x: 212, startPoint y: 361, endPoint x: 208, endPoint y: 352, distance: 10.3
click at [212, 362] on div "Clear actions" at bounding box center [191, 358] width 114 height 21
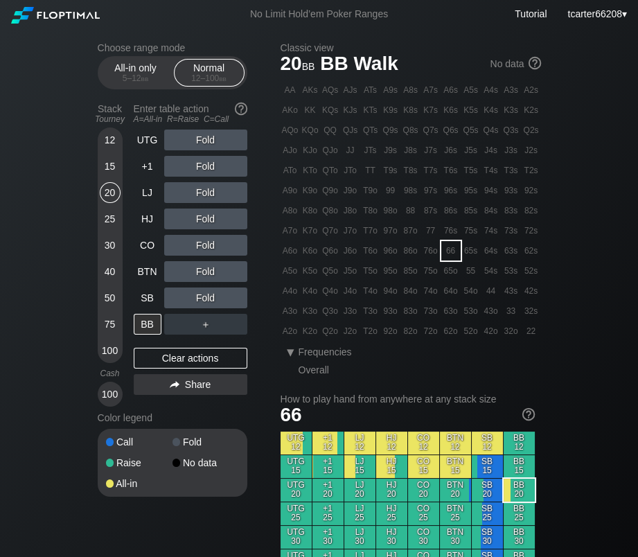
click at [213, 277] on div "Fold" at bounding box center [205, 271] width 83 height 21
click at [210, 276] on div "R ✕" at bounding box center [205, 271] width 27 height 21
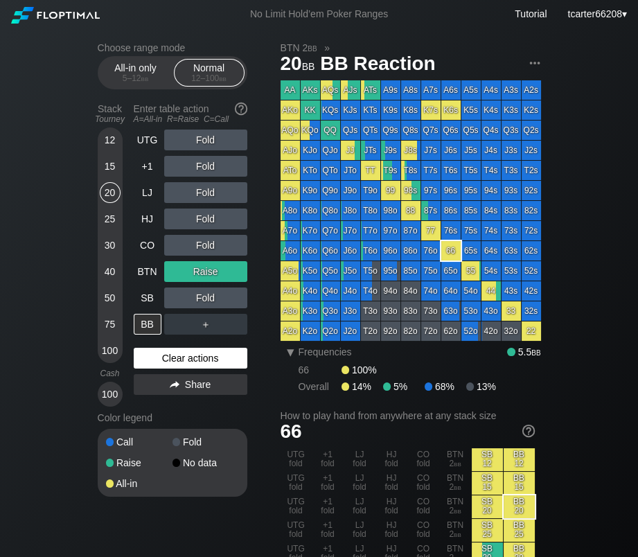
click at [206, 355] on div "Clear actions" at bounding box center [191, 358] width 114 height 21
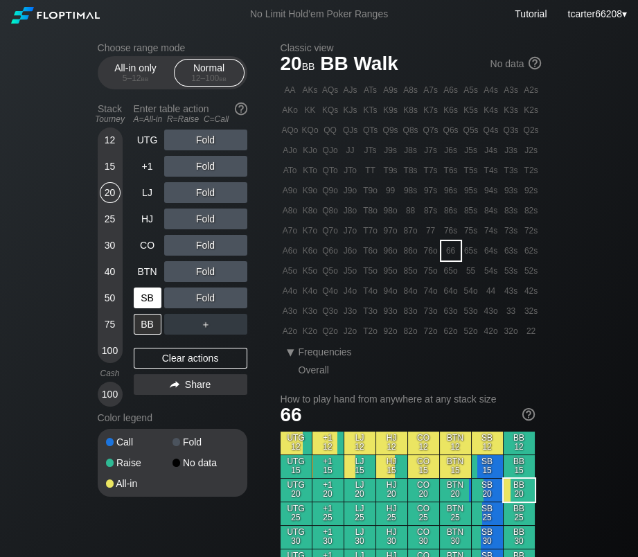
click at [145, 299] on div "SB" at bounding box center [148, 297] width 28 height 21
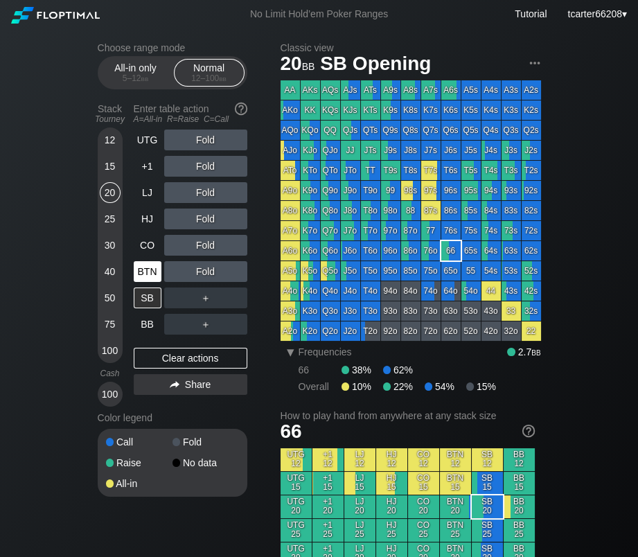
click at [153, 273] on div "BTN" at bounding box center [148, 271] width 28 height 21
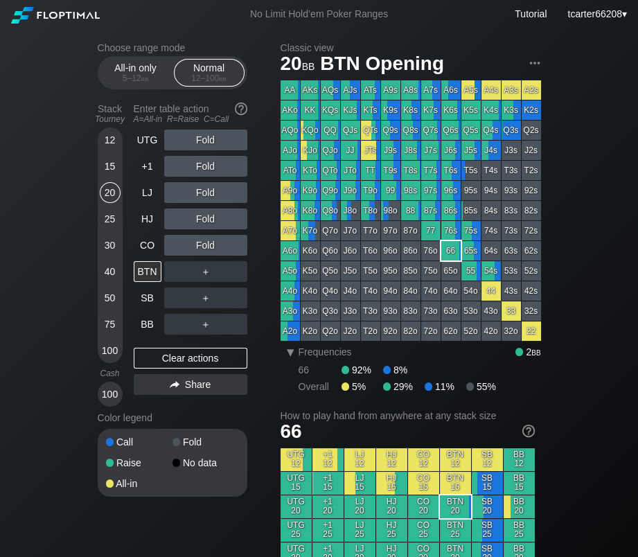
click at [310, 132] on div "KQo" at bounding box center [310, 129] width 19 height 19
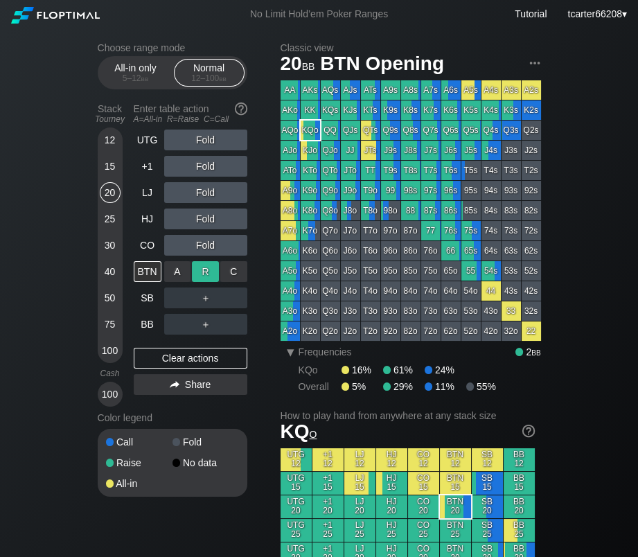
click at [204, 278] on div "R ✕" at bounding box center [205, 271] width 27 height 21
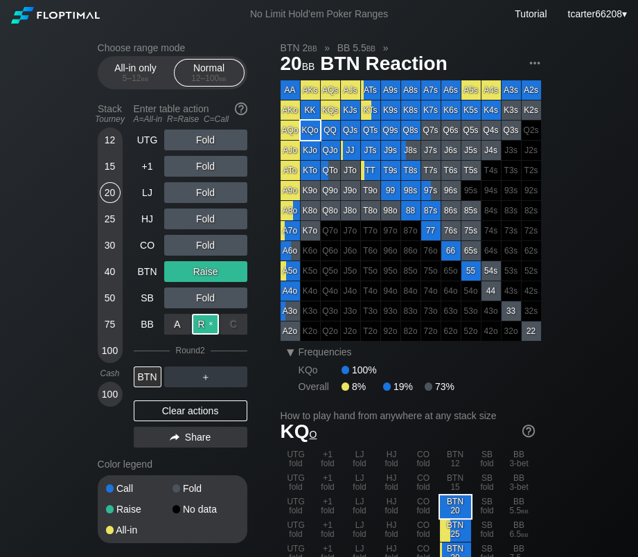
click at [198, 323] on div "R ✕" at bounding box center [205, 324] width 27 height 21
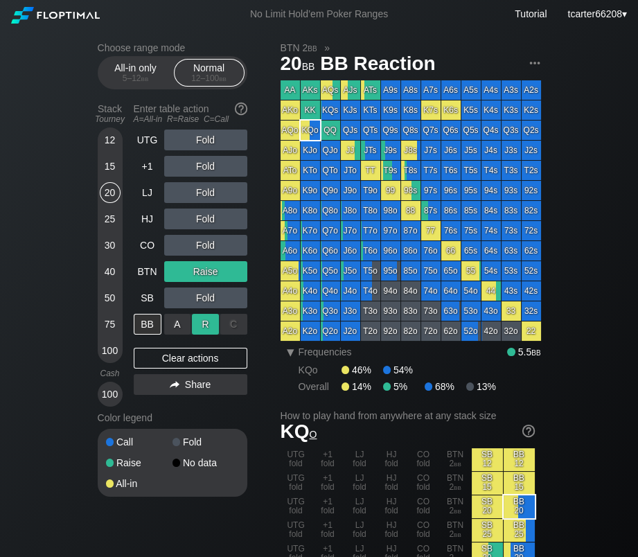
click at [207, 324] on div "R ✕" at bounding box center [205, 324] width 27 height 21
click at [201, 353] on div "Clear actions" at bounding box center [191, 358] width 114 height 21
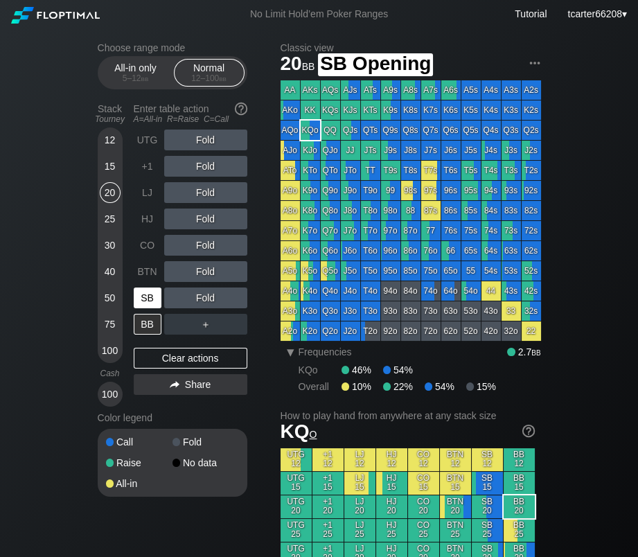
click at [145, 303] on div "SB" at bounding box center [148, 297] width 28 height 21
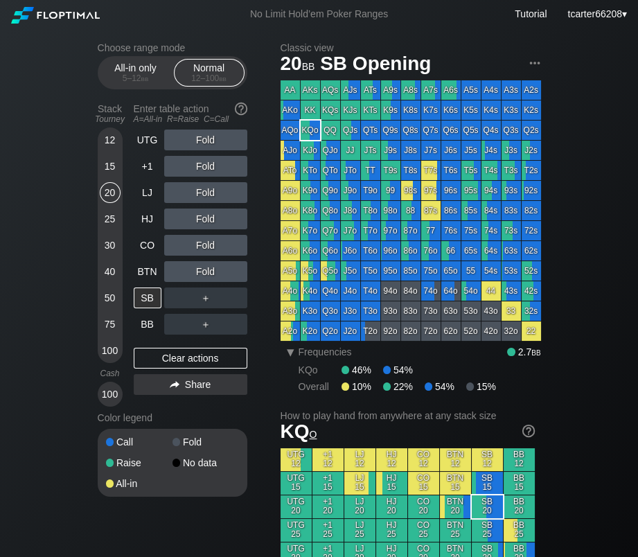
click at [144, 337] on div "UTG Fold +1 Fold LJ Fold HJ Fold CO Fold BTN Fold SB ＋ BB ＋ Clear actions Share" at bounding box center [191, 267] width 114 height 277
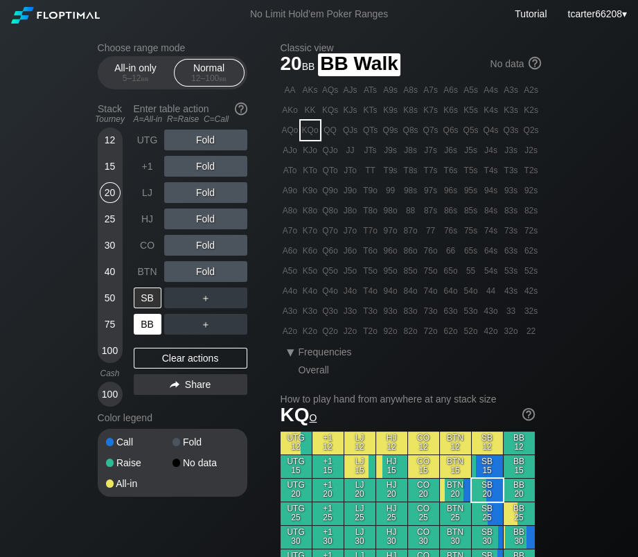
click at [148, 328] on div "BB" at bounding box center [148, 324] width 28 height 21
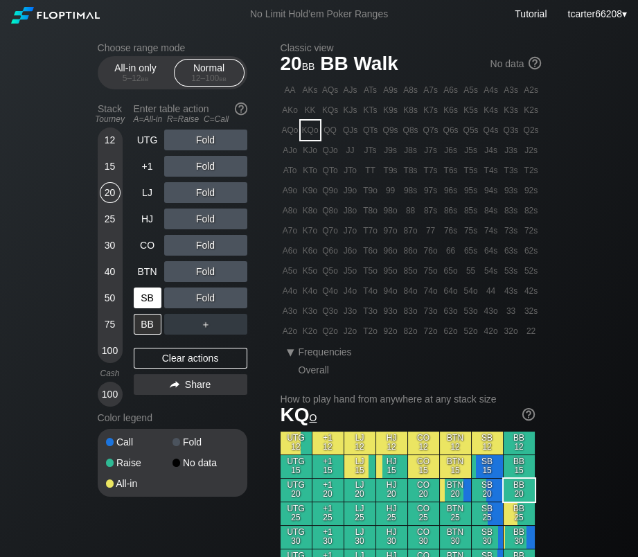
click at [156, 301] on div "SB" at bounding box center [148, 297] width 28 height 21
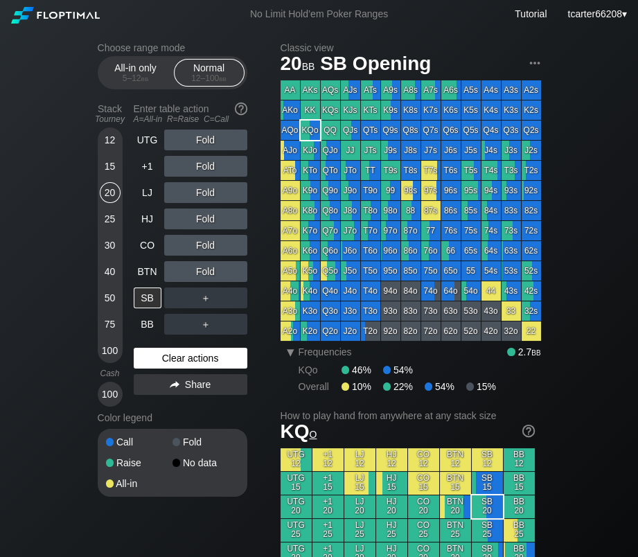
click at [176, 359] on div "Clear actions" at bounding box center [191, 358] width 114 height 21
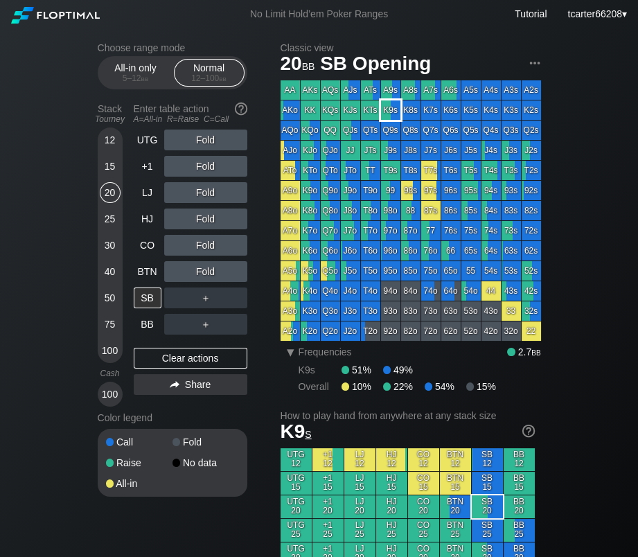
click at [395, 119] on div "K9s" at bounding box center [390, 109] width 19 height 19
click at [206, 274] on div "R ✕" at bounding box center [205, 271] width 27 height 21
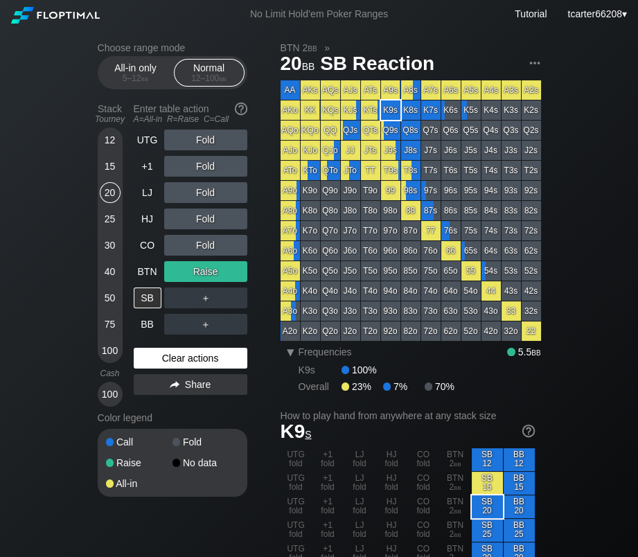
click at [200, 361] on div "Clear actions" at bounding box center [191, 358] width 114 height 21
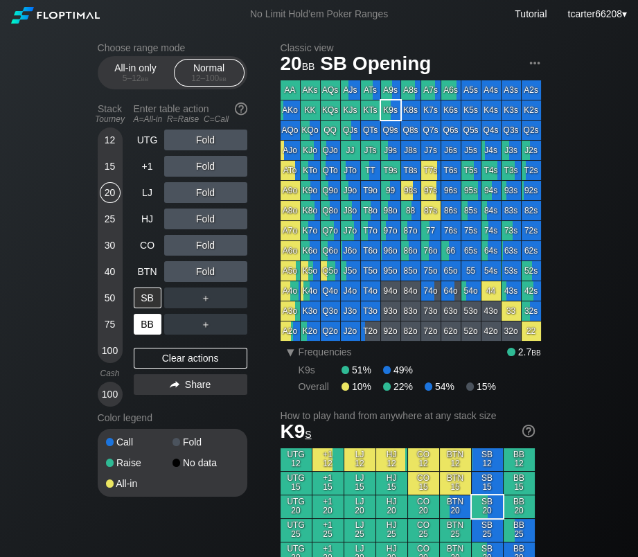
drag, startPoint x: 146, startPoint y: 328, endPoint x: 156, endPoint y: 326, distance: 9.9
click at [147, 328] on div "BB" at bounding box center [148, 324] width 28 height 21
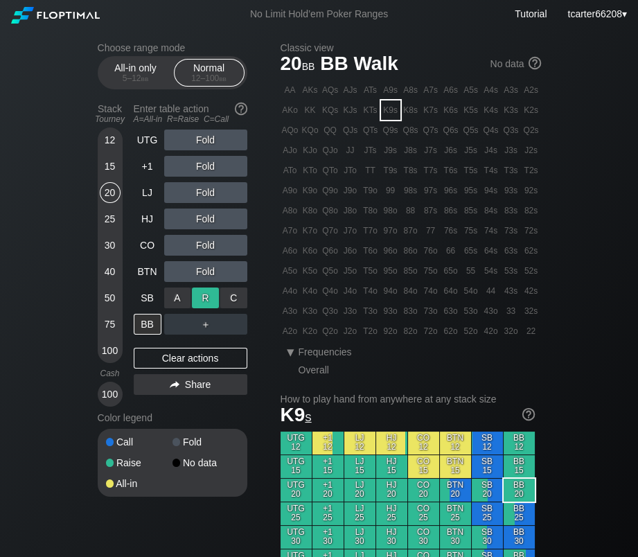
click at [210, 296] on div "R ✕" at bounding box center [205, 297] width 27 height 21
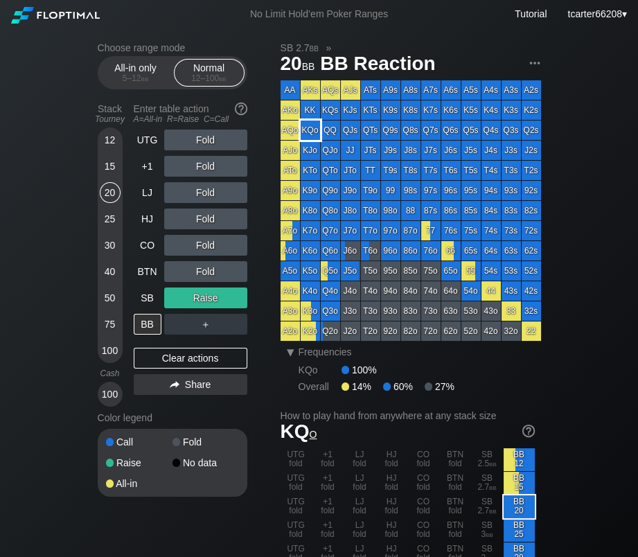
click at [312, 137] on div "KQo" at bounding box center [310, 129] width 19 height 19
click at [199, 360] on div "Clear actions" at bounding box center [191, 358] width 114 height 21
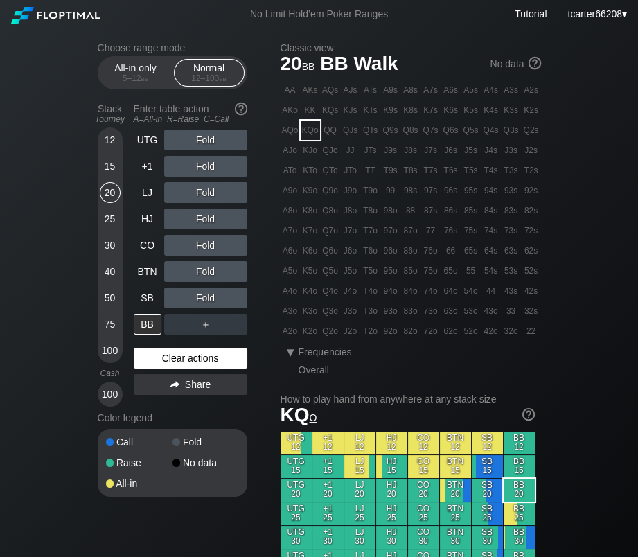
click at [191, 364] on div "Clear actions" at bounding box center [191, 358] width 114 height 21
click at [141, 306] on div "SB" at bounding box center [148, 297] width 28 height 21
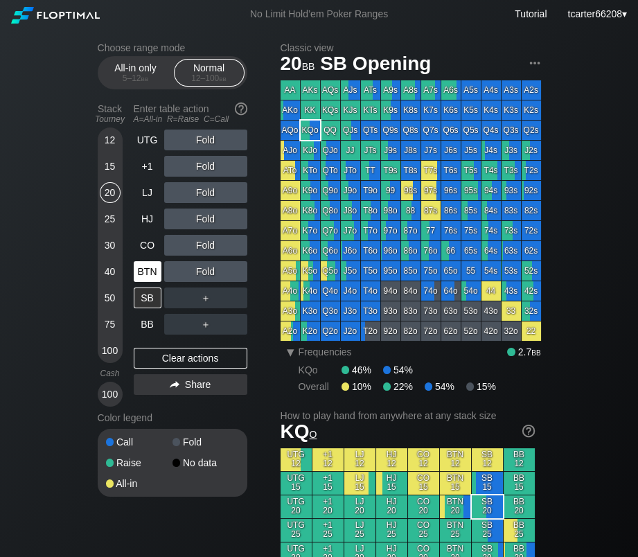
click at [150, 276] on div "BTN" at bounding box center [148, 271] width 28 height 21
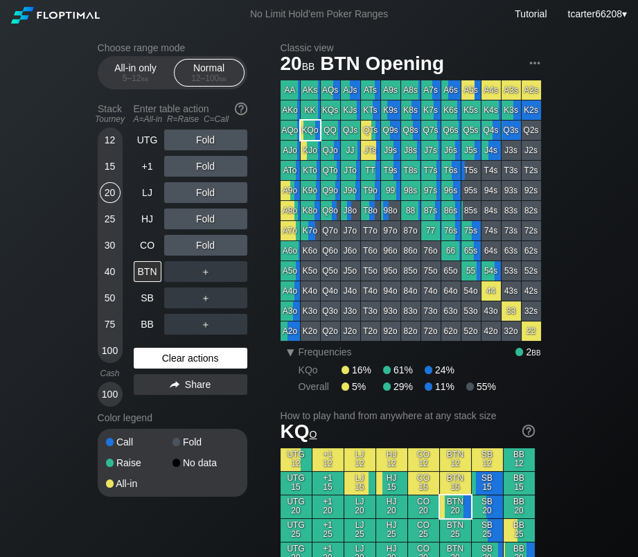
click at [177, 358] on div "Clear actions" at bounding box center [191, 358] width 114 height 21
click at [161, 359] on div "Clear actions" at bounding box center [191, 358] width 114 height 21
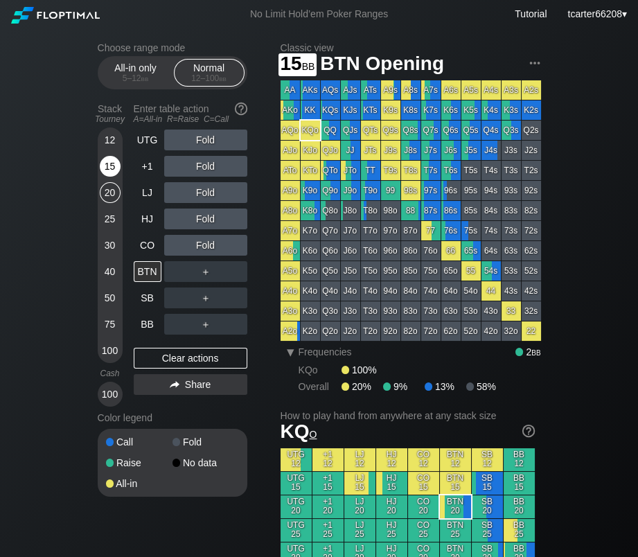
click at [102, 174] on div "15" at bounding box center [110, 166] width 21 height 21
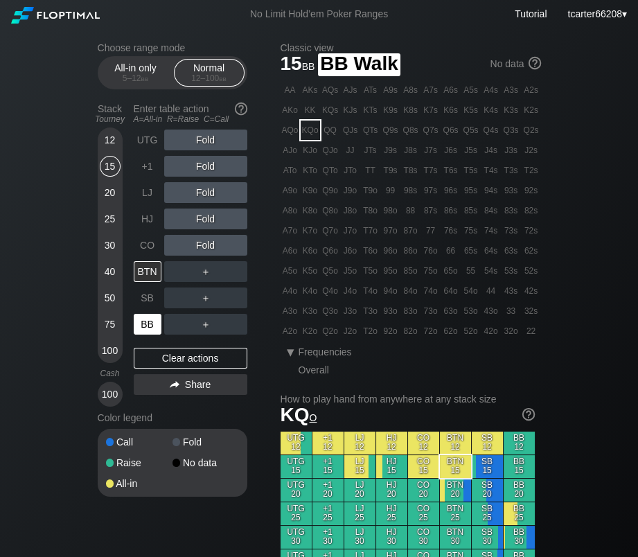
click at [148, 322] on div "BB" at bounding box center [148, 324] width 28 height 21
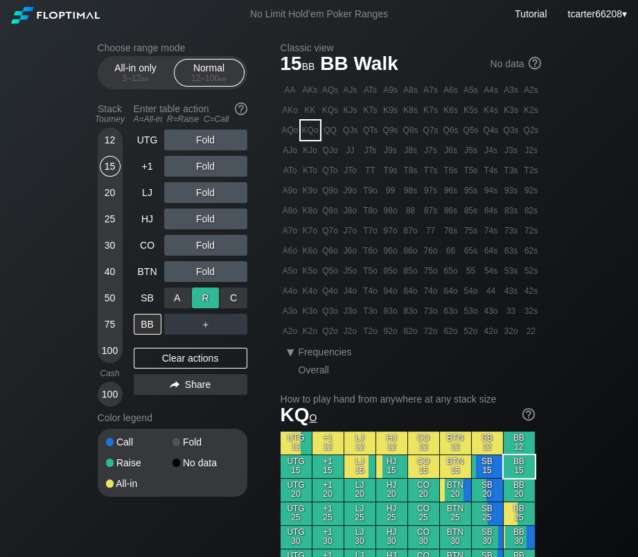
click at [208, 299] on div "R ✕" at bounding box center [205, 297] width 27 height 21
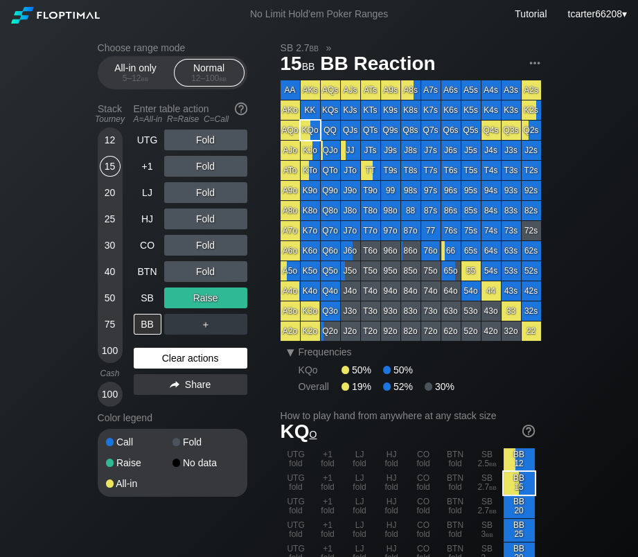
click at [170, 366] on div "Clear actions" at bounding box center [191, 358] width 114 height 21
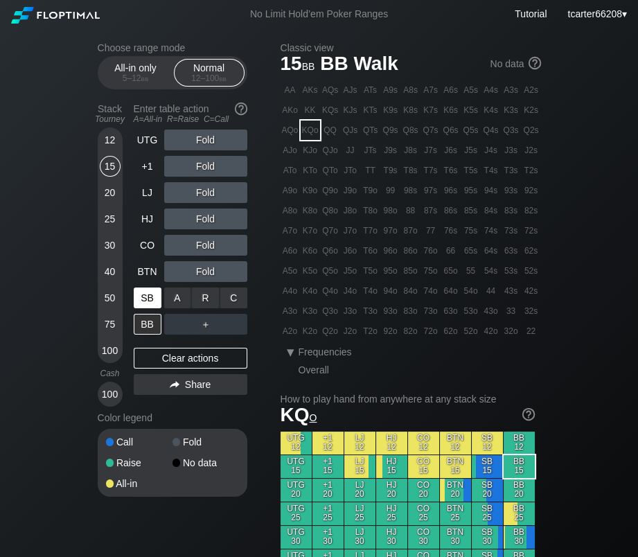
click at [155, 298] on div "SB" at bounding box center [148, 297] width 28 height 21
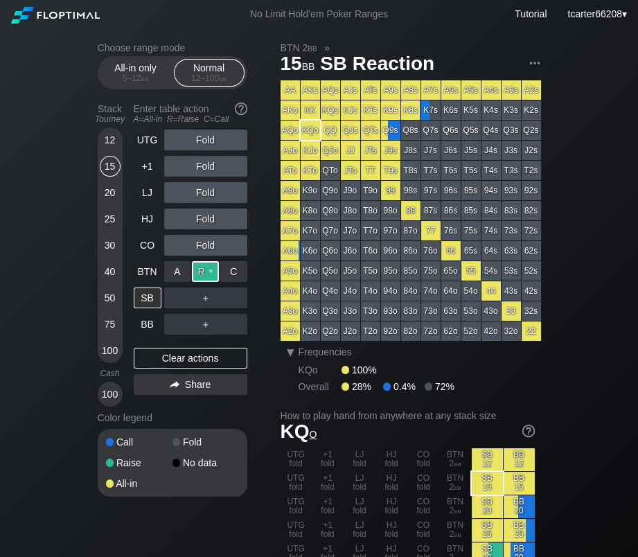
click at [199, 269] on div "R ✕" at bounding box center [205, 271] width 27 height 21
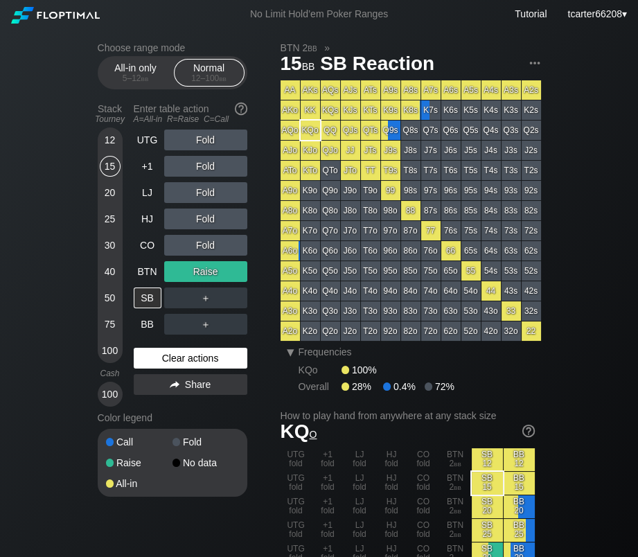
click at [194, 357] on div "Clear actions" at bounding box center [191, 358] width 114 height 21
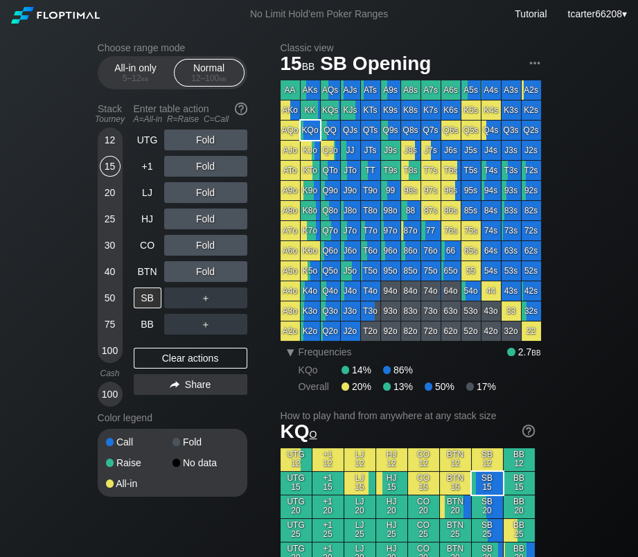
drag, startPoint x: 174, startPoint y: 361, endPoint x: 172, endPoint y: 334, distance: 27.1
click at [174, 362] on div "Clear actions" at bounding box center [191, 358] width 114 height 21
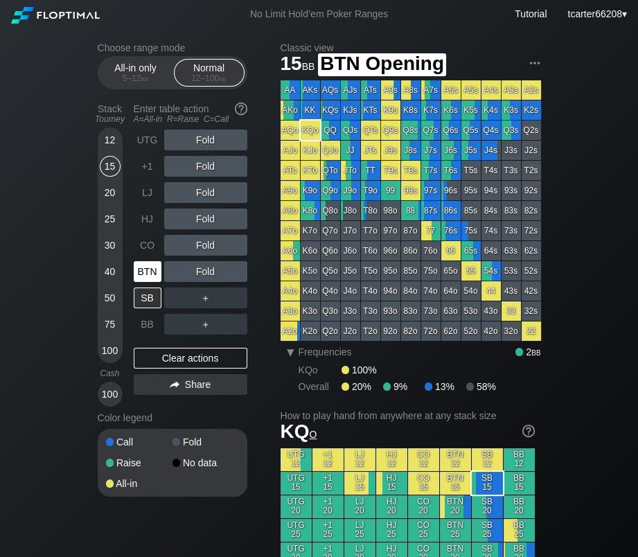
click at [156, 275] on div "BTN" at bounding box center [148, 271] width 28 height 21
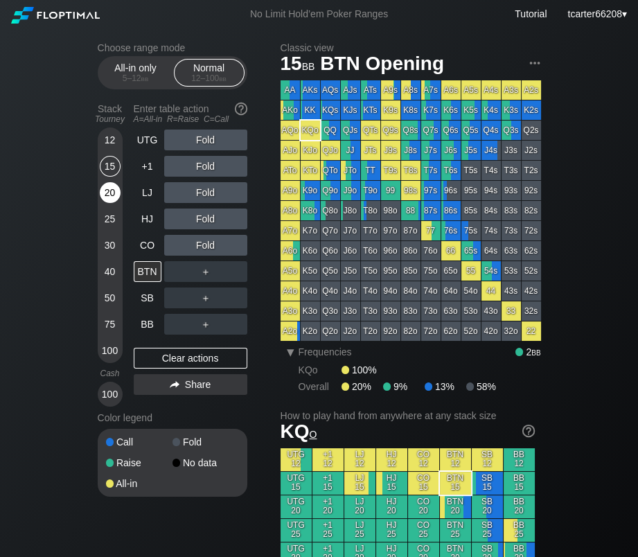
click at [108, 190] on div "20" at bounding box center [110, 192] width 21 height 21
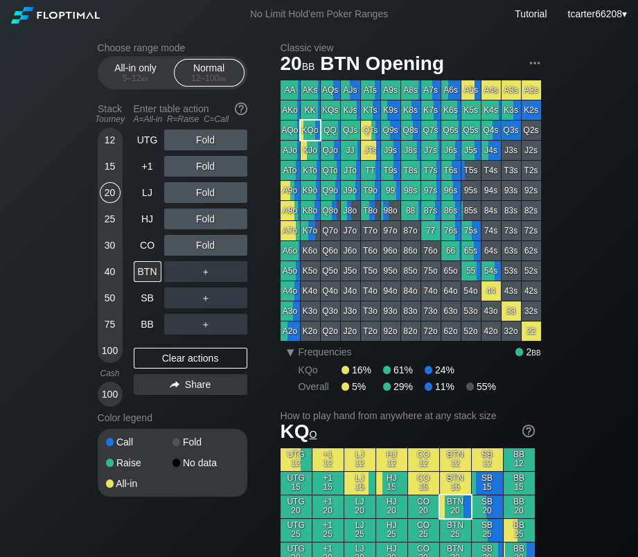
drag, startPoint x: 112, startPoint y: 219, endPoint x: 116, endPoint y: 233, distance: 15.1
click at [112, 219] on div "25" at bounding box center [110, 218] width 21 height 21
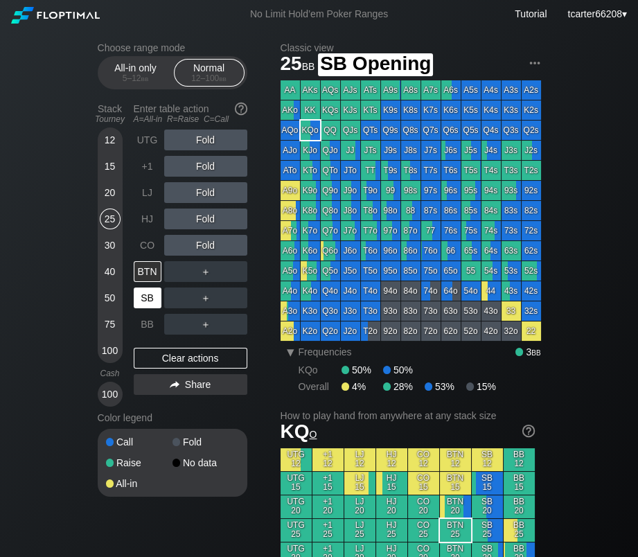
click at [143, 296] on div "SB" at bounding box center [148, 297] width 28 height 21
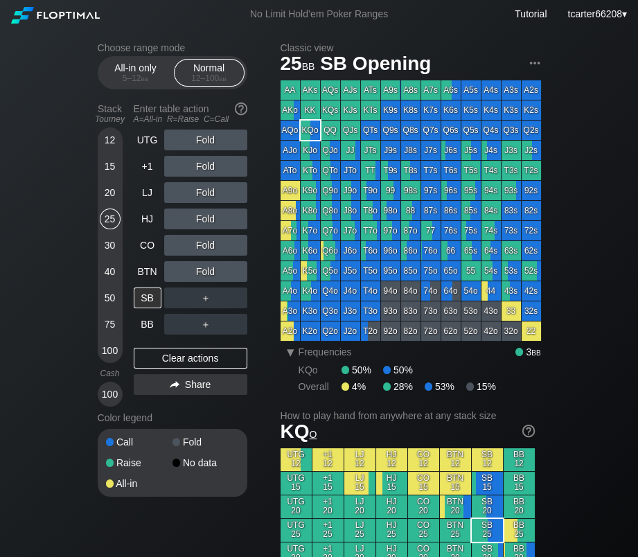
click at [231, 293] on div "＋" at bounding box center [205, 297] width 83 height 21
click at [231, 297] on div "C ✕" at bounding box center [233, 297] width 27 height 21
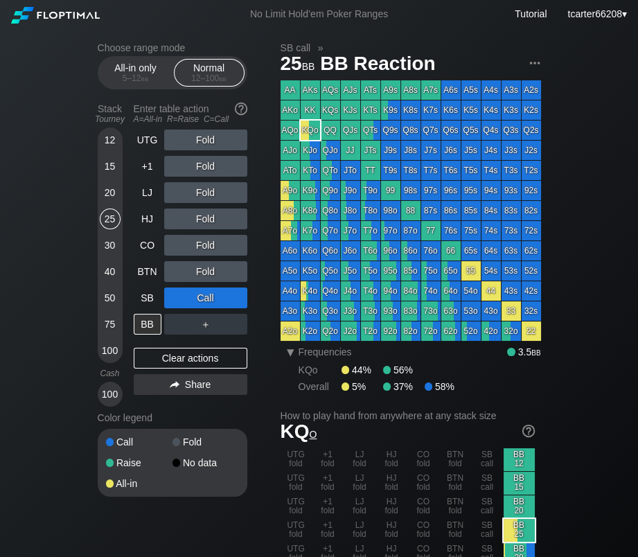
click at [199, 324] on div "＋" at bounding box center [205, 324] width 83 height 21
click at [204, 324] on div "R ✕" at bounding box center [205, 324] width 27 height 21
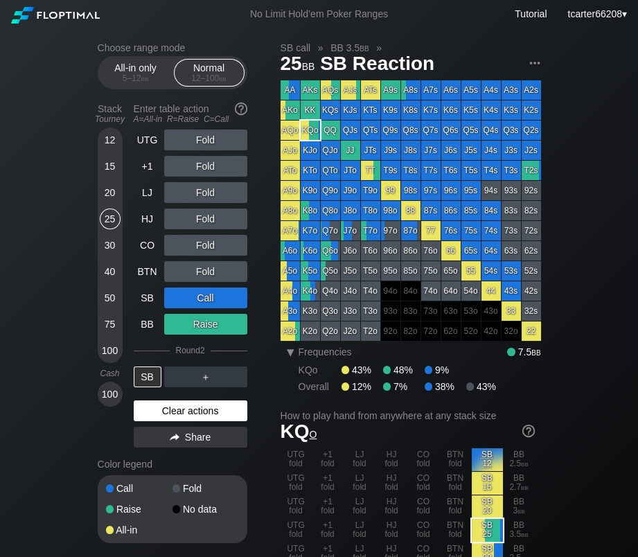
drag, startPoint x: 198, startPoint y: 413, endPoint x: 174, endPoint y: 359, distance: 59.6
click at [198, 413] on div "Clear actions" at bounding box center [191, 410] width 114 height 21
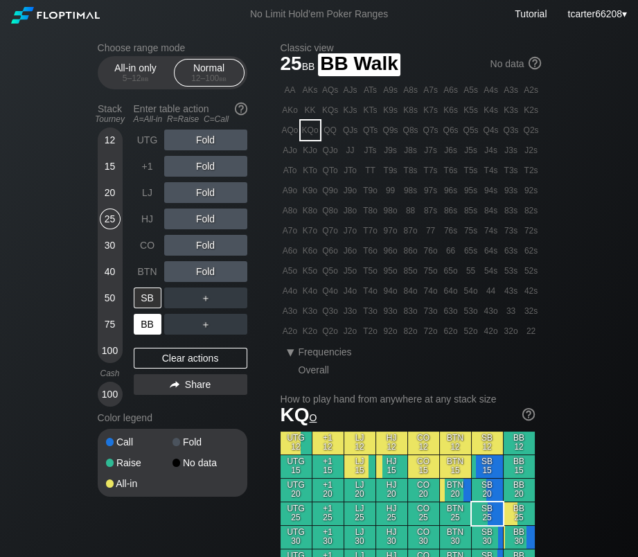
click at [160, 319] on div "BB" at bounding box center [148, 324] width 28 height 21
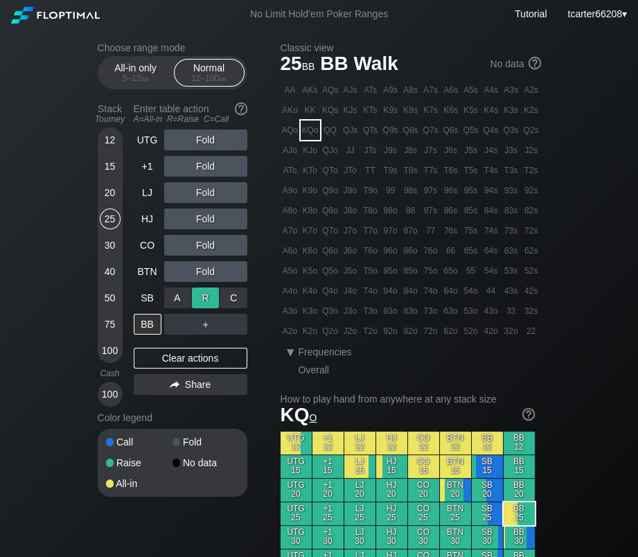
click at [192, 299] on div "R ✕" at bounding box center [205, 297] width 27 height 21
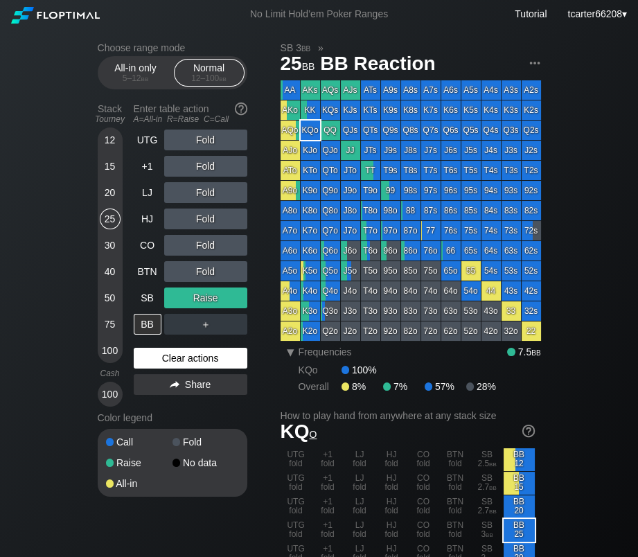
click at [174, 368] on div "Clear actions" at bounding box center [191, 358] width 114 height 21
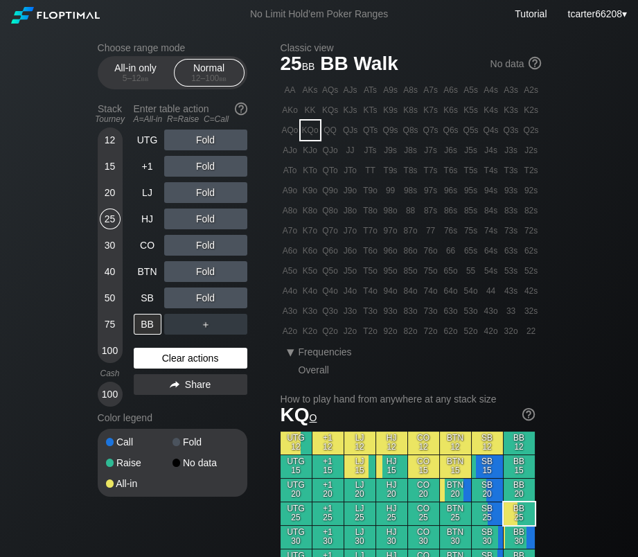
click at [184, 367] on div "Clear actions" at bounding box center [191, 358] width 114 height 21
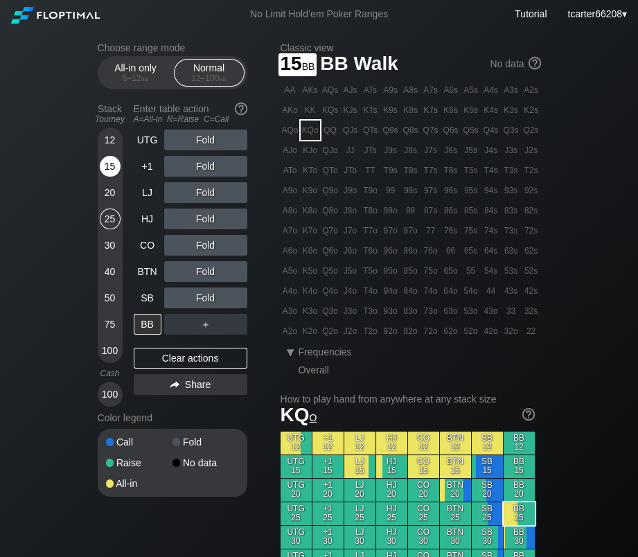
click at [109, 177] on div "15" at bounding box center [110, 166] width 21 height 21
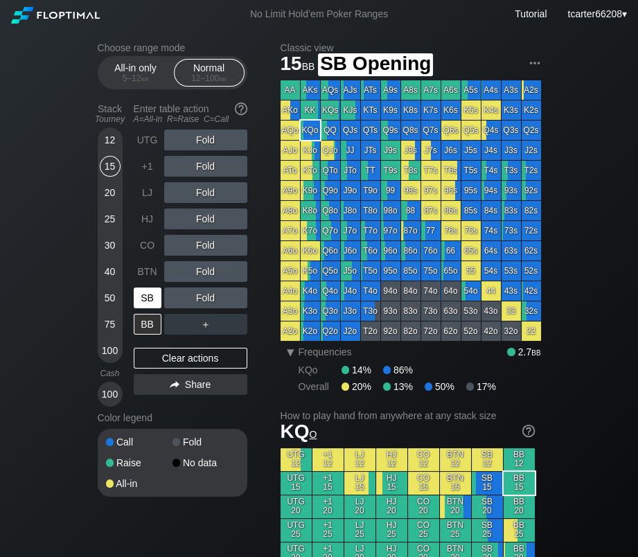
click at [147, 300] on div "SB" at bounding box center [148, 297] width 28 height 21
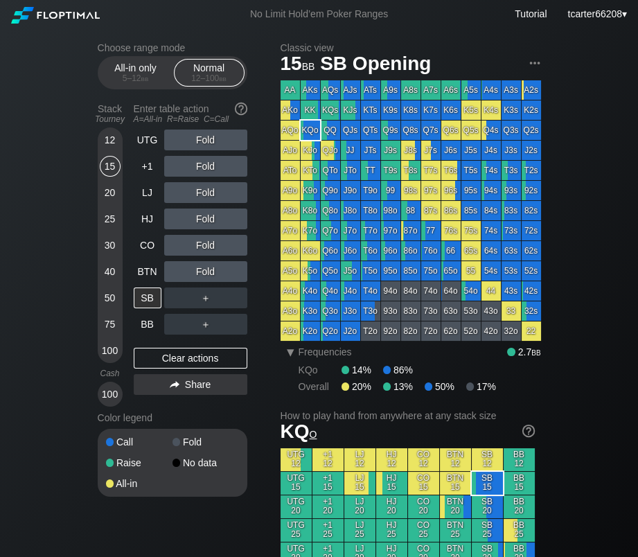
click at [240, 301] on div "＋" at bounding box center [205, 297] width 83 height 21
click at [240, 301] on div "C ✕" at bounding box center [233, 297] width 27 height 21
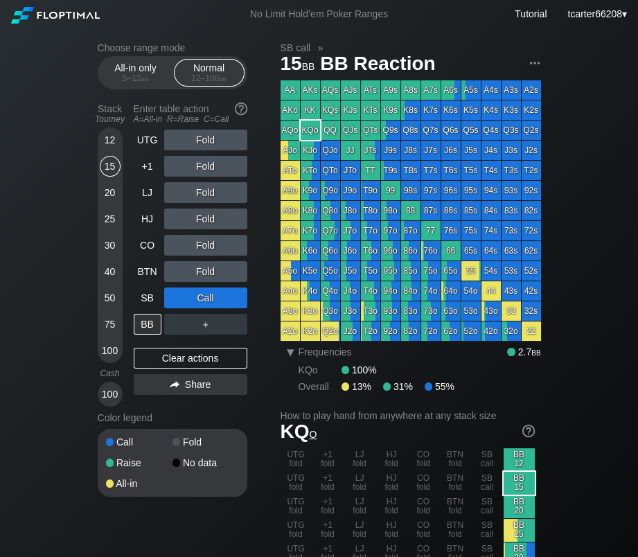
click at [210, 328] on div "＋" at bounding box center [205, 324] width 83 height 21
click at [210, 328] on div "R ✕" at bounding box center [205, 324] width 27 height 21
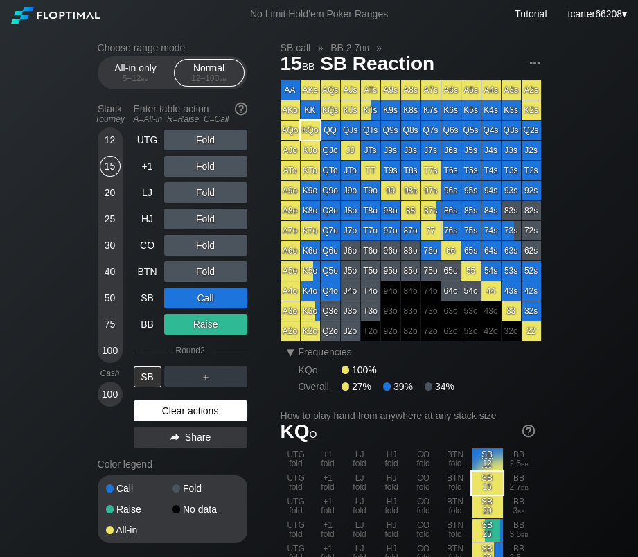
click at [220, 411] on div "Clear actions" at bounding box center [191, 410] width 114 height 21
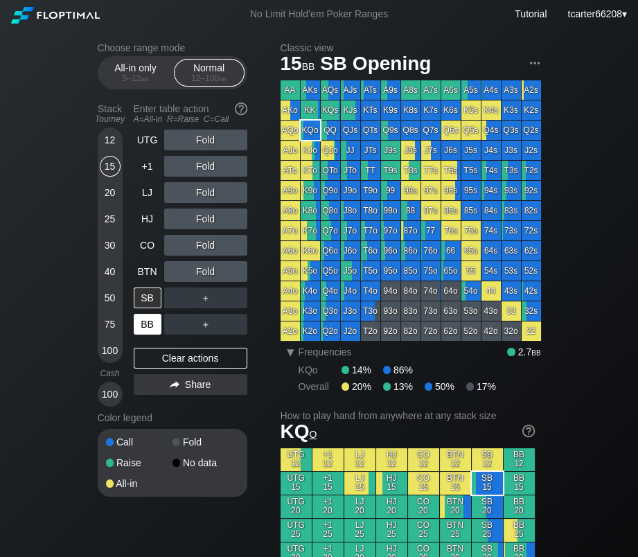
click at [144, 325] on div "BB" at bounding box center [148, 324] width 28 height 21
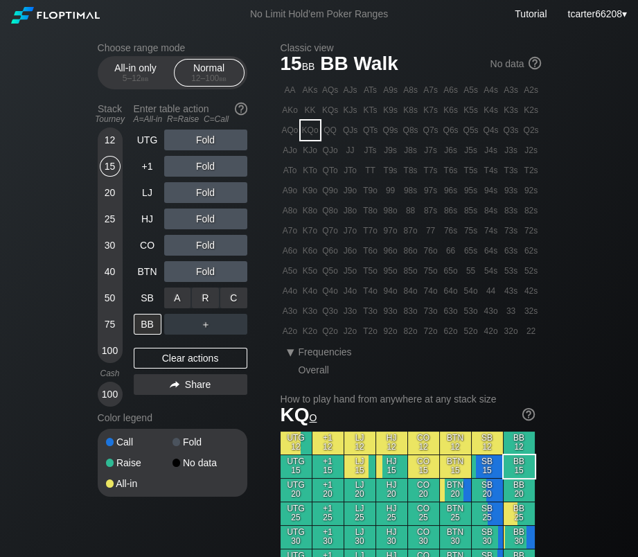
click at [219, 305] on div "A ✕ R ✕ C ✕" at bounding box center [205, 297] width 83 height 21
click at [193, 302] on div "Fold" at bounding box center [205, 297] width 83 height 21
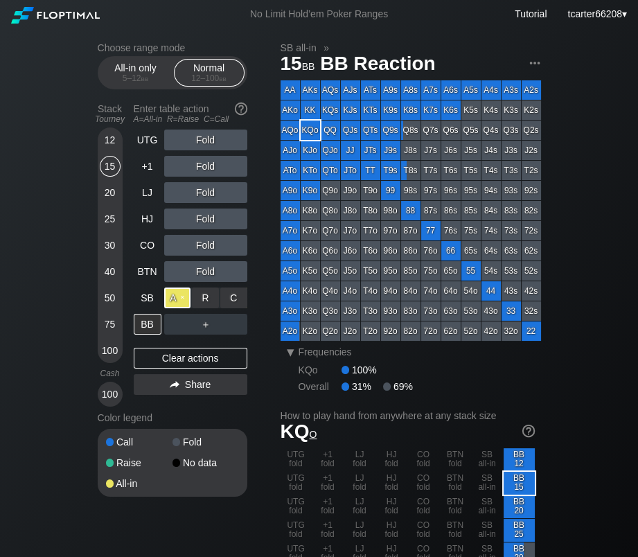
click at [172, 302] on div "A ✕" at bounding box center [177, 297] width 27 height 21
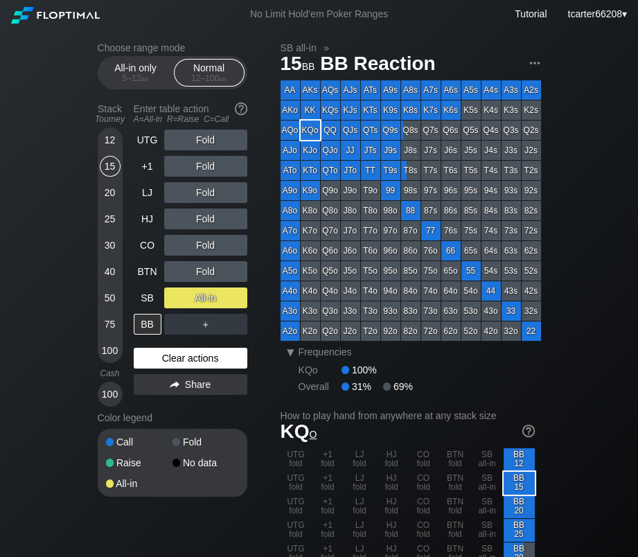
click at [162, 362] on div "Clear actions" at bounding box center [191, 358] width 114 height 21
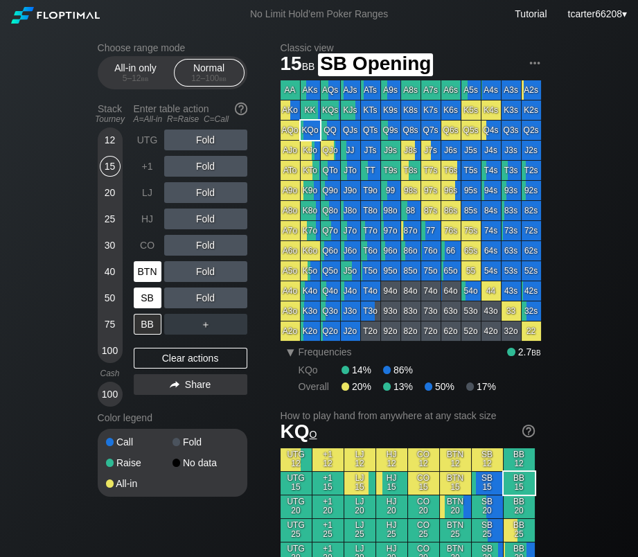
click at [138, 285] on div "BTN" at bounding box center [149, 271] width 30 height 26
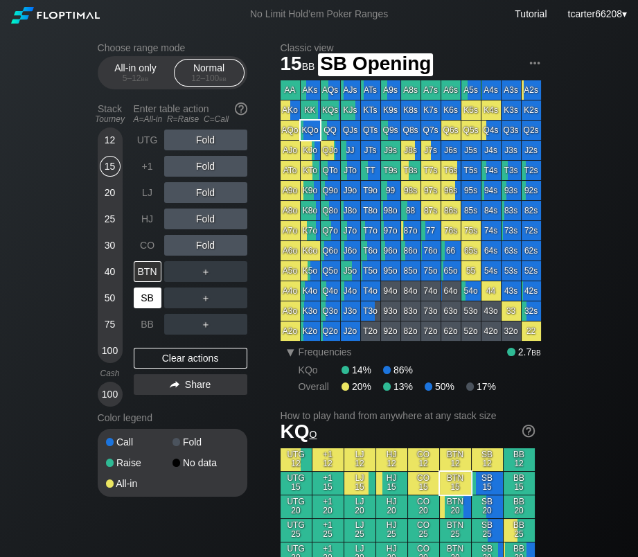
click at [144, 307] on div "SB" at bounding box center [148, 297] width 28 height 21
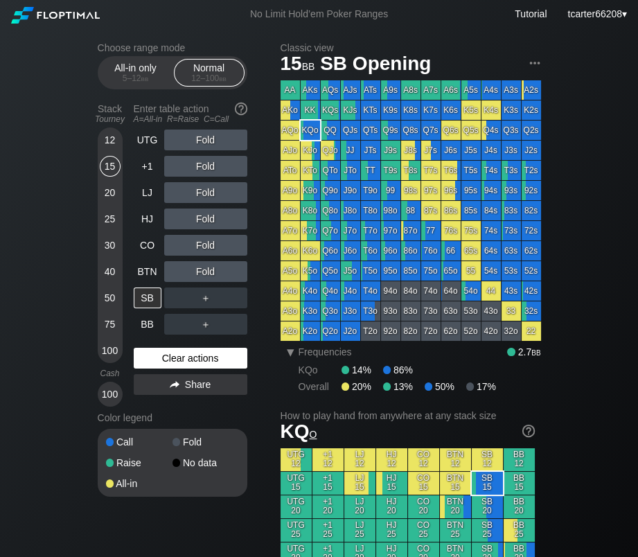
click at [177, 361] on div "Clear actions" at bounding box center [191, 358] width 114 height 21
drag, startPoint x: 165, startPoint y: 359, endPoint x: 160, endPoint y: 354, distance: 7.4
click at [165, 359] on div "Clear actions" at bounding box center [191, 358] width 114 height 21
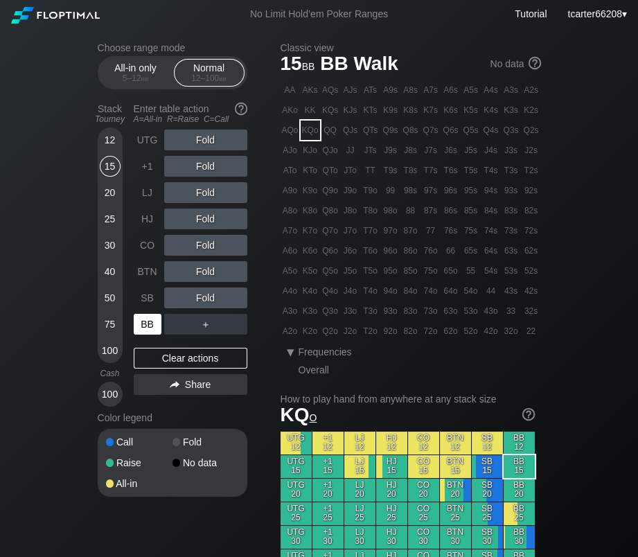
click at [143, 322] on div "BB" at bounding box center [148, 324] width 28 height 21
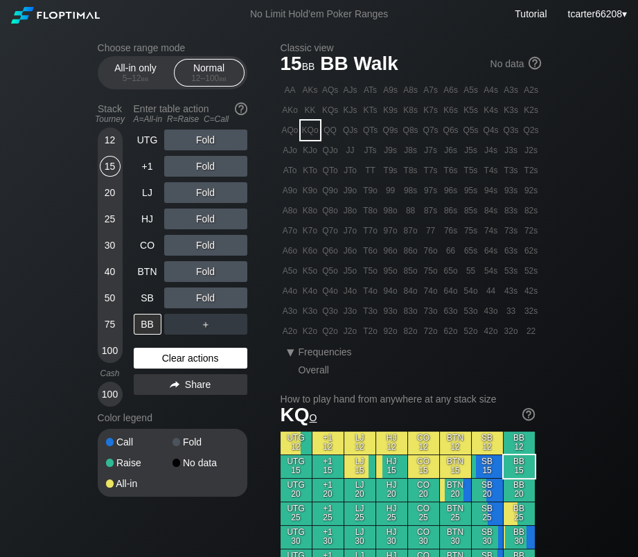
click at [172, 355] on div "Clear actions" at bounding box center [191, 358] width 114 height 21
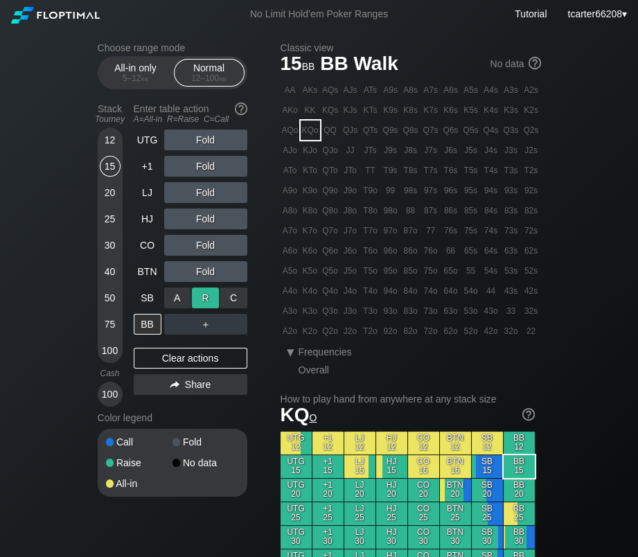
click at [196, 298] on div "R ✕" at bounding box center [205, 297] width 27 height 21
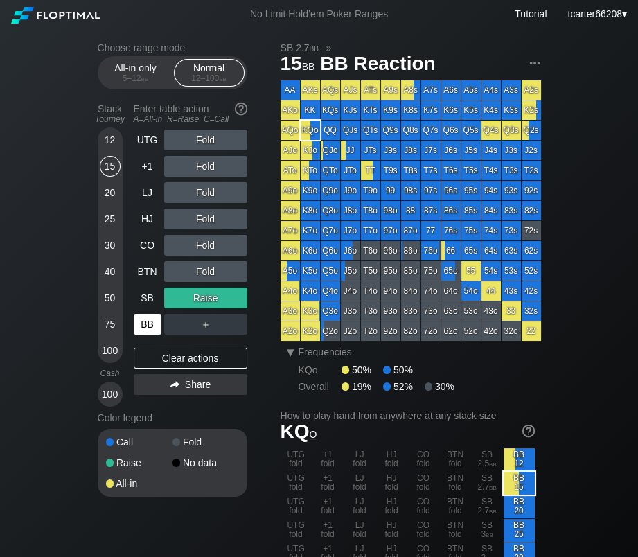
drag, startPoint x: 183, startPoint y: 355, endPoint x: 145, endPoint y: 331, distance: 44.2
click at [183, 355] on div "Clear actions" at bounding box center [191, 358] width 114 height 21
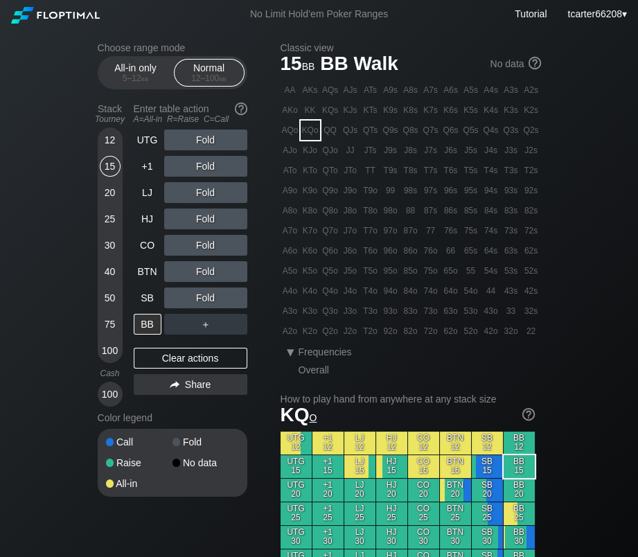
click at [206, 304] on div "Fold" at bounding box center [205, 297] width 83 height 21
click at [206, 304] on div "R ✕" at bounding box center [205, 297] width 27 height 21
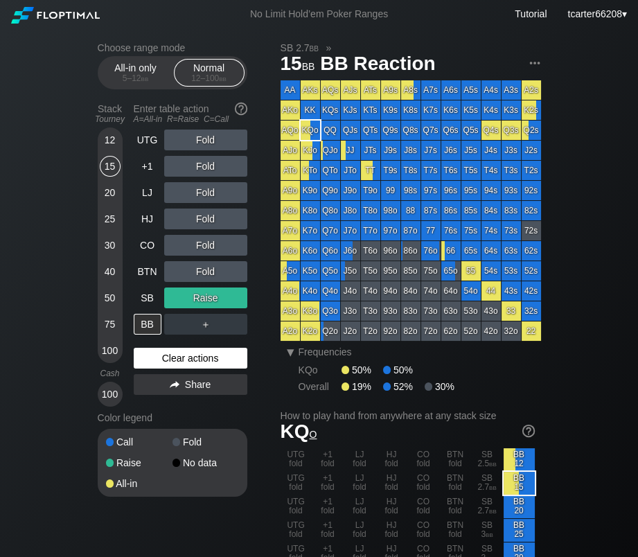
drag, startPoint x: 193, startPoint y: 362, endPoint x: 188, endPoint y: 352, distance: 10.8
click at [193, 362] on div "Clear actions" at bounding box center [191, 358] width 114 height 21
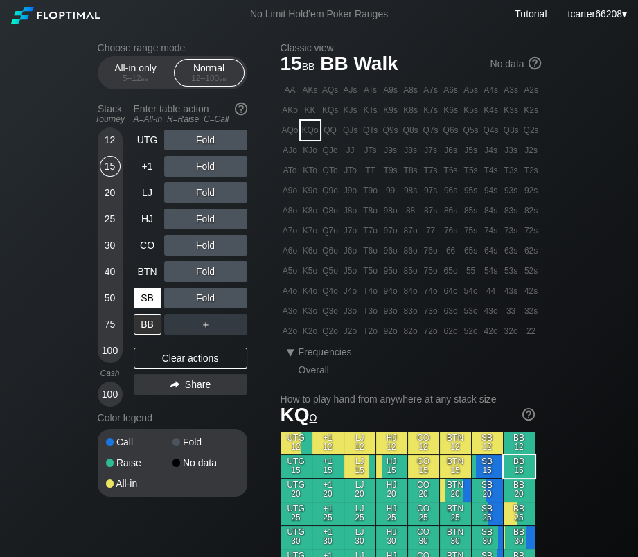
click at [152, 303] on div "SB" at bounding box center [148, 297] width 28 height 21
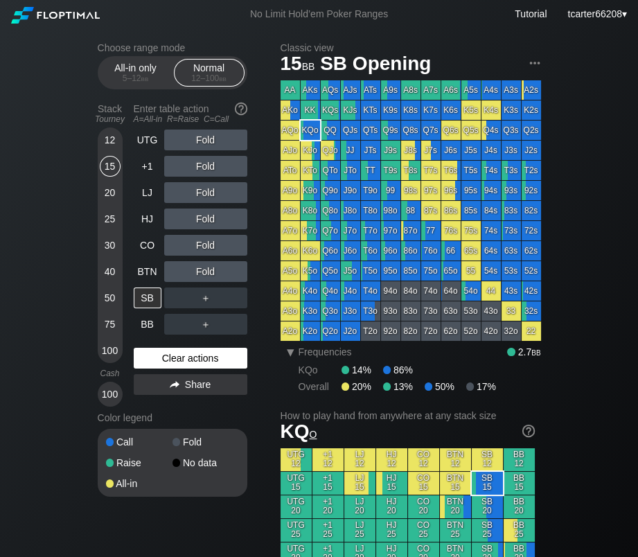
click at [169, 359] on div "Clear actions" at bounding box center [191, 358] width 114 height 21
click at [106, 199] on div "20" at bounding box center [110, 192] width 21 height 21
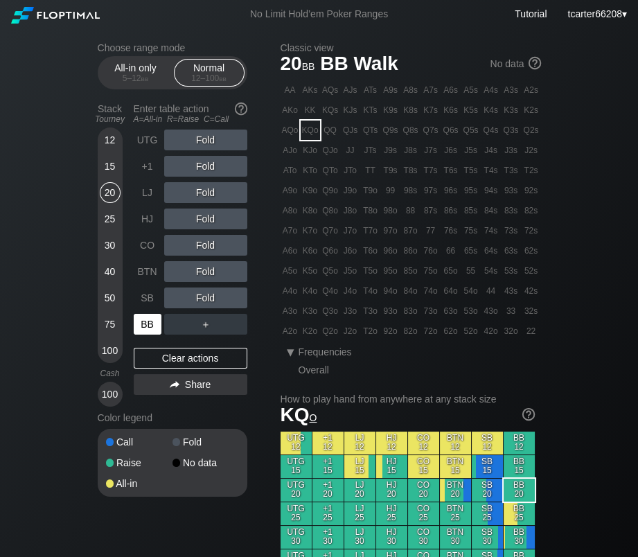
click at [145, 324] on div "BB" at bounding box center [148, 324] width 28 height 21
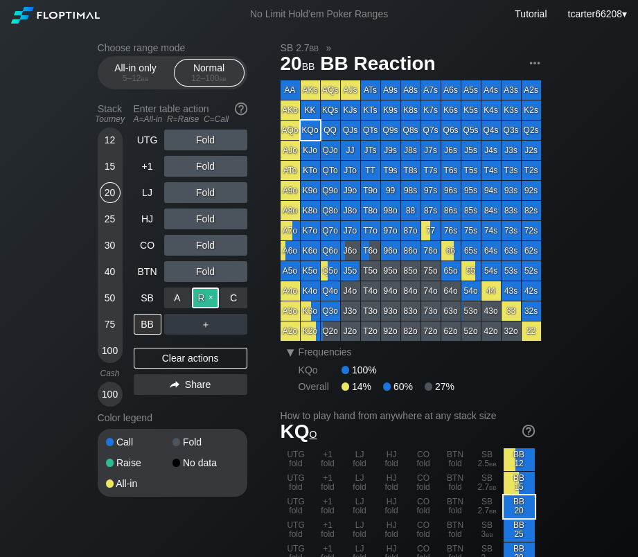
click at [199, 300] on div "R ✕" at bounding box center [205, 297] width 27 height 21
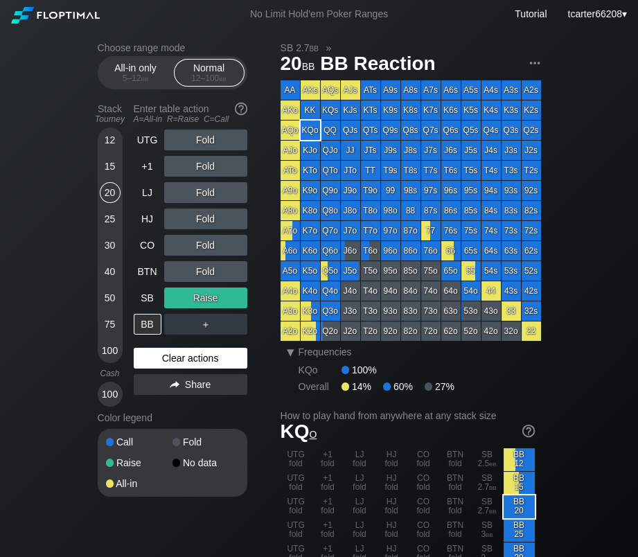
click at [196, 361] on div "Clear actions" at bounding box center [191, 358] width 114 height 21
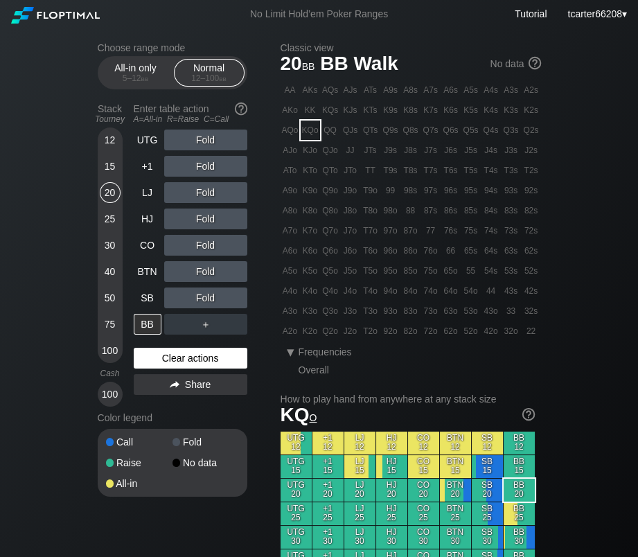
click at [176, 361] on div "Clear actions" at bounding box center [191, 358] width 114 height 21
click at [157, 302] on div "SB" at bounding box center [148, 297] width 28 height 21
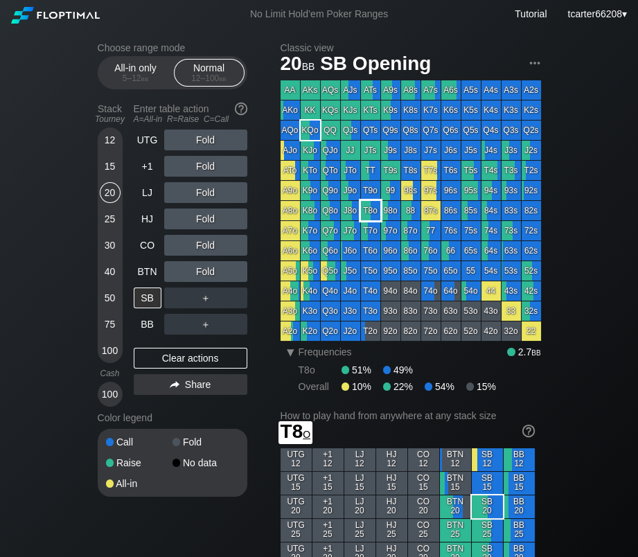
click at [376, 215] on div "T8o" at bounding box center [370, 210] width 19 height 19
click at [239, 305] on div "＋" at bounding box center [205, 297] width 83 height 21
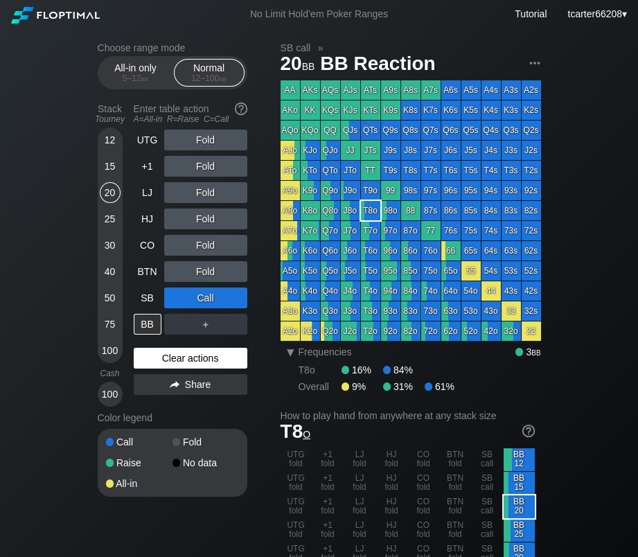
click at [238, 350] on div "Clear actions" at bounding box center [191, 358] width 114 height 21
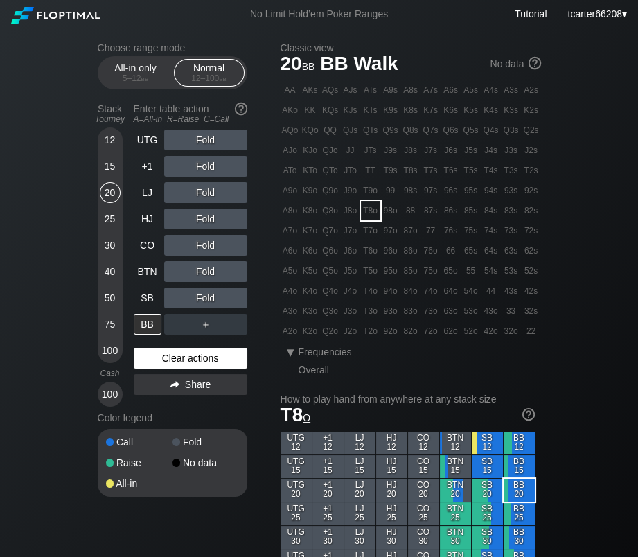
click at [213, 364] on div "Clear actions" at bounding box center [191, 358] width 114 height 21
click at [231, 303] on div "Fold" at bounding box center [205, 297] width 83 height 21
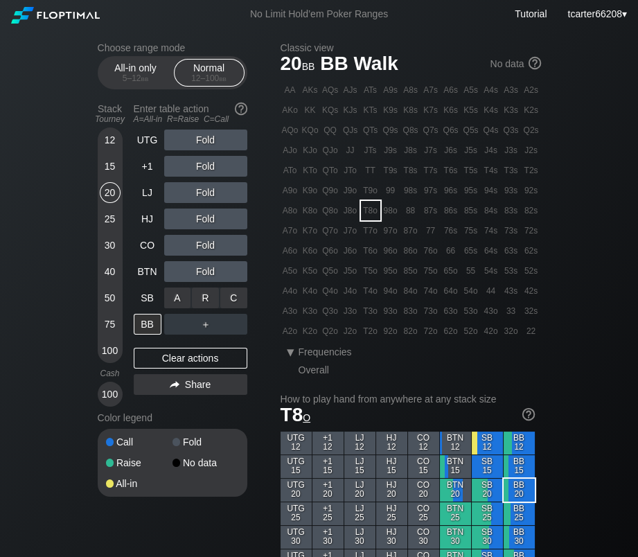
click at [231, 303] on div "C ✕" at bounding box center [233, 297] width 27 height 21
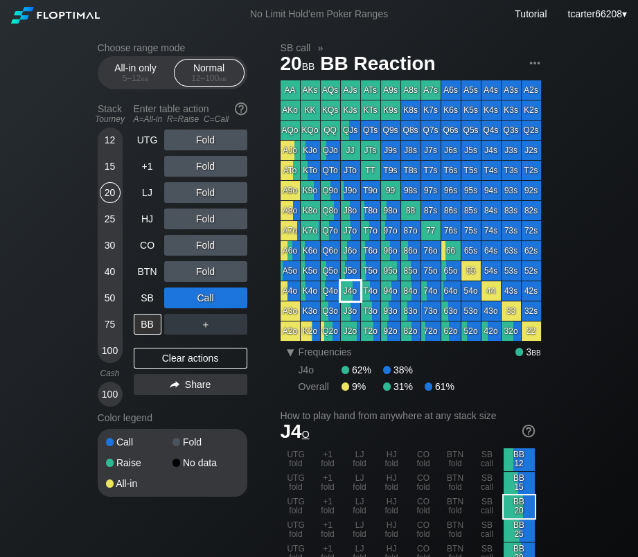
click at [348, 298] on div "J4o" at bounding box center [350, 290] width 19 height 19
click at [188, 353] on div "Clear actions" at bounding box center [191, 358] width 114 height 21
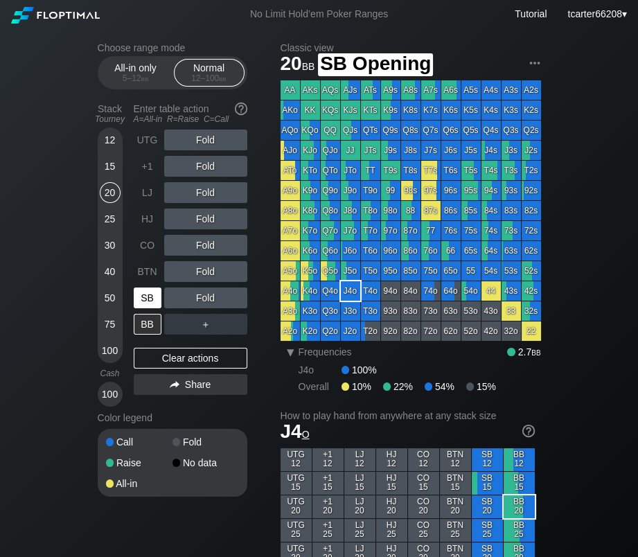
click at [147, 303] on div "SB" at bounding box center [148, 297] width 28 height 21
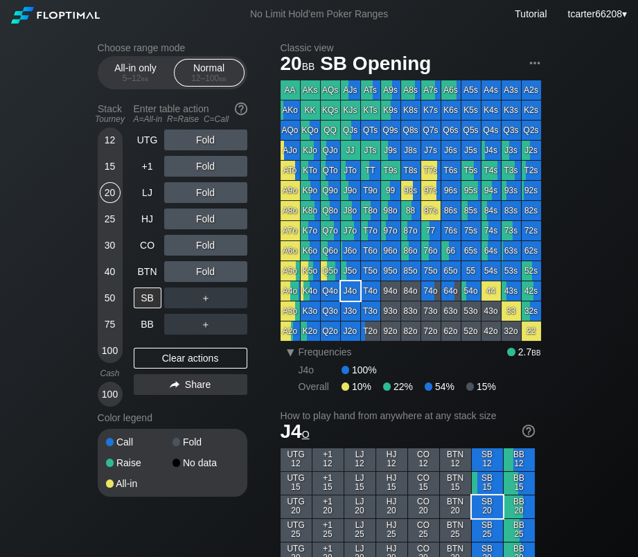
click at [296, 250] on div "A6o" at bounding box center [289, 250] width 19 height 19
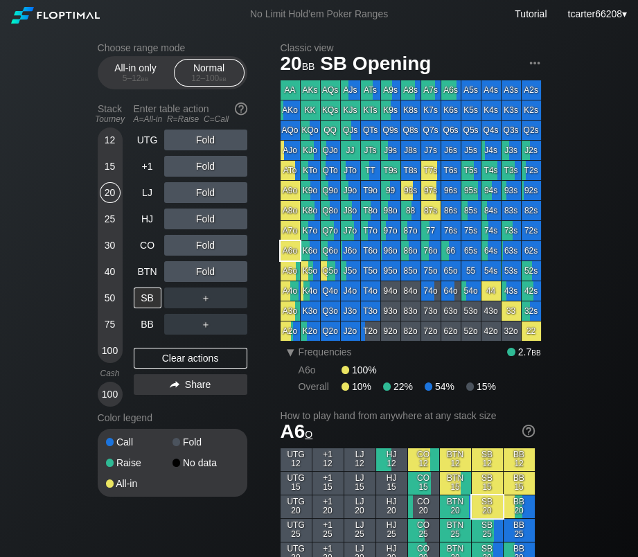
drag, startPoint x: 175, startPoint y: 352, endPoint x: 161, endPoint y: 348, distance: 15.3
click at [175, 353] on div "Clear actions" at bounding box center [191, 358] width 114 height 21
click at [143, 326] on div "BB" at bounding box center [148, 324] width 28 height 21
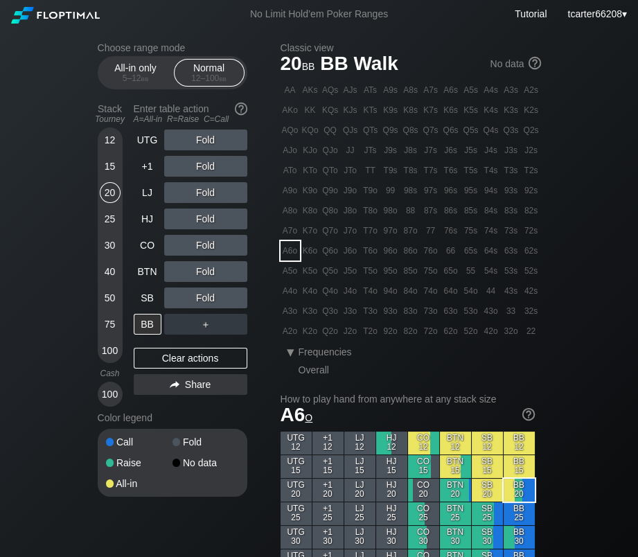
click at [318, 233] on div "K7o" at bounding box center [310, 230] width 19 height 19
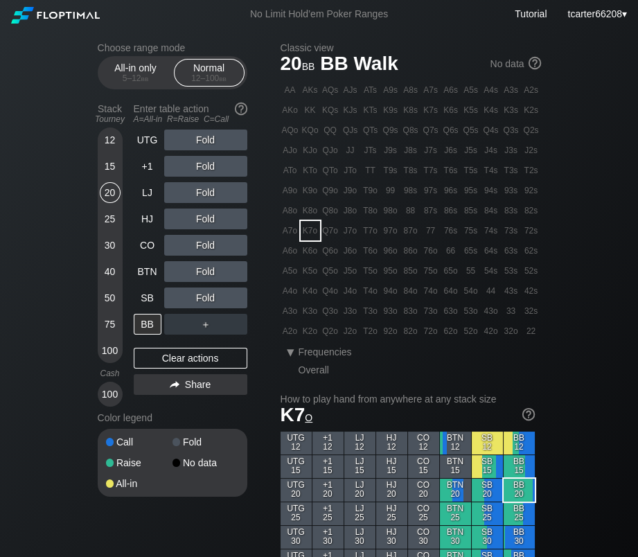
click at [245, 292] on div "Fold" at bounding box center [205, 297] width 83 height 21
click at [231, 296] on div "C ✕" at bounding box center [233, 297] width 27 height 21
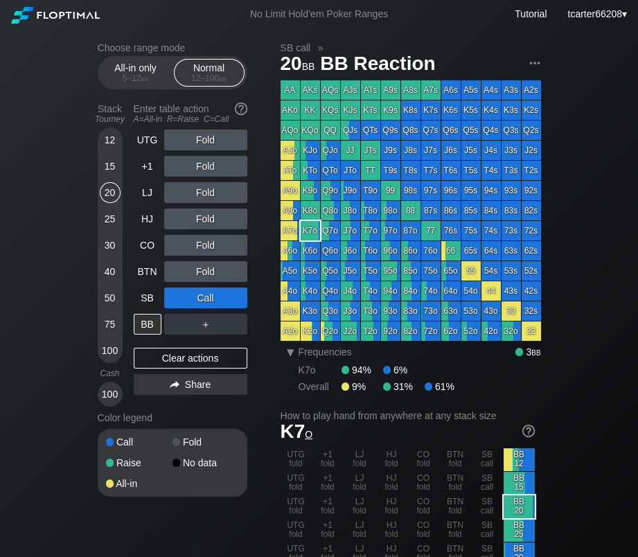
click at [201, 323] on div "＋" at bounding box center [205, 324] width 83 height 21
click at [202, 325] on div "R ✕" at bounding box center [205, 324] width 27 height 21
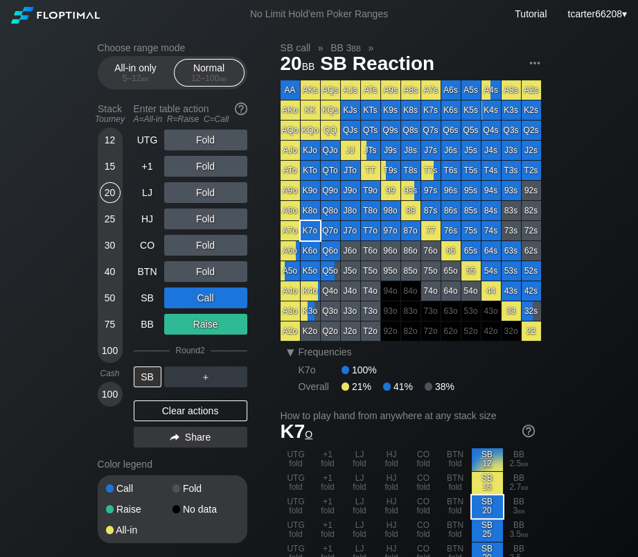
drag, startPoint x: 204, startPoint y: 411, endPoint x: 182, endPoint y: 409, distance: 21.6
click at [204, 411] on div "Clear actions" at bounding box center [191, 410] width 114 height 21
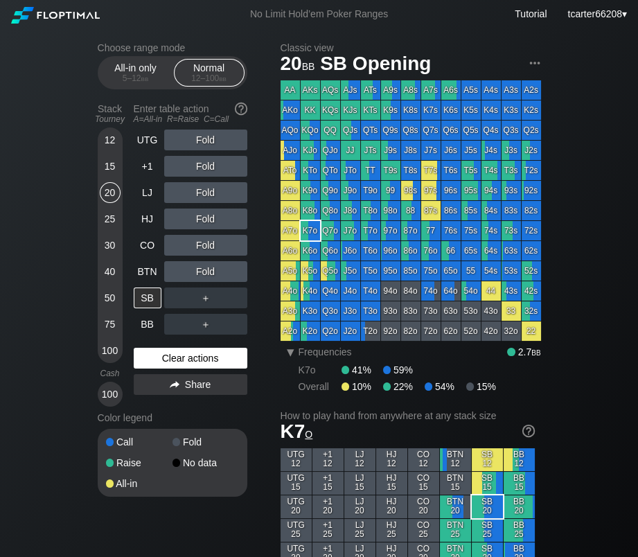
drag, startPoint x: 213, startPoint y: 364, endPoint x: 206, endPoint y: 366, distance: 7.2
click at [213, 364] on div "Clear actions" at bounding box center [191, 358] width 114 height 21
drag, startPoint x: 216, startPoint y: 362, endPoint x: 172, endPoint y: 339, distance: 49.9
click at [216, 362] on div "Clear actions" at bounding box center [191, 358] width 114 height 21
click at [195, 368] on div "Clear actions" at bounding box center [191, 358] width 114 height 21
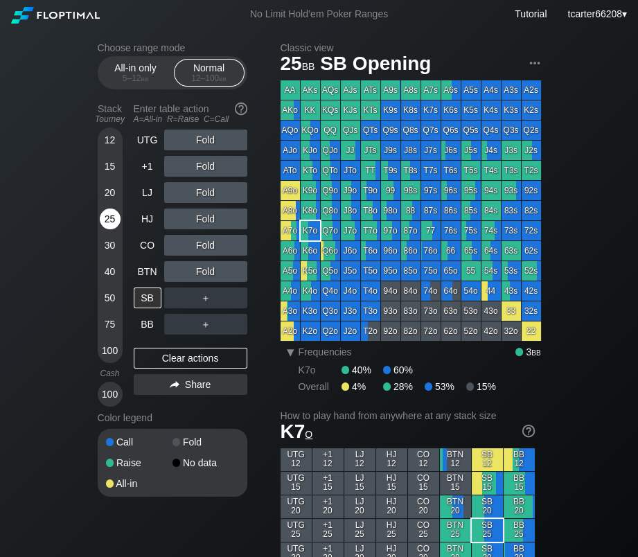
click at [108, 234] on div "25" at bounding box center [110, 221] width 21 height 26
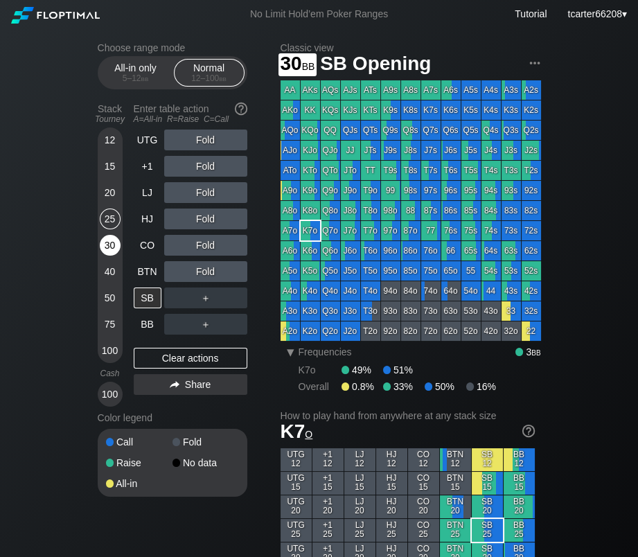
click at [108, 240] on div "30" at bounding box center [110, 245] width 21 height 21
click at [238, 306] on div "＋" at bounding box center [205, 297] width 83 height 21
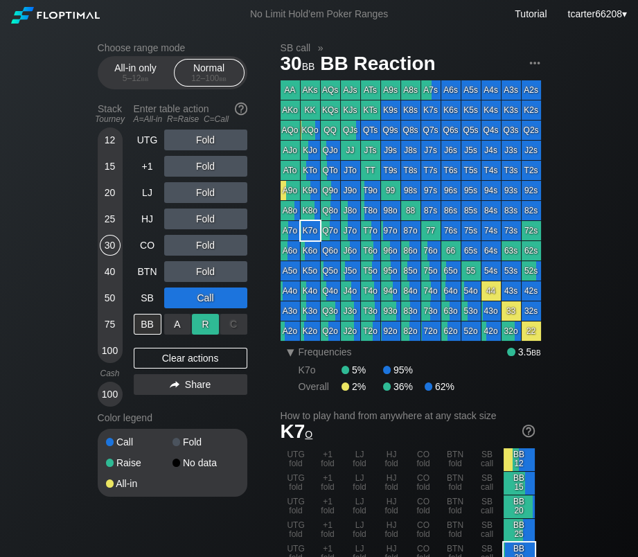
click at [200, 321] on div "R ✕" at bounding box center [205, 324] width 27 height 21
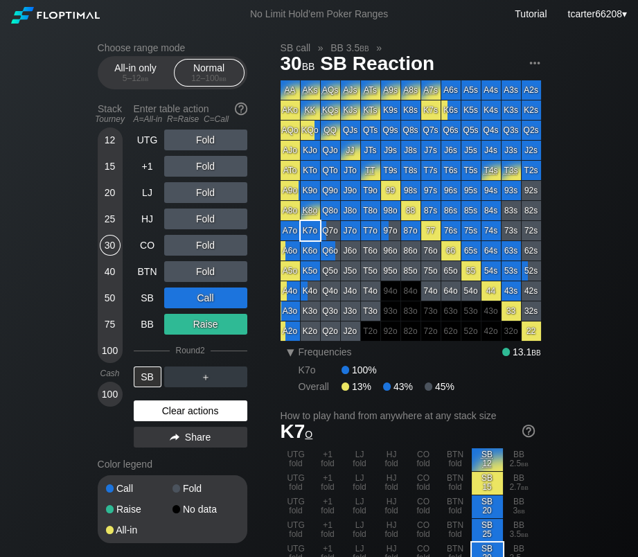
click at [195, 414] on div "Clear actions" at bounding box center [191, 410] width 114 height 21
